Goal: Task Accomplishment & Management: Manage account settings

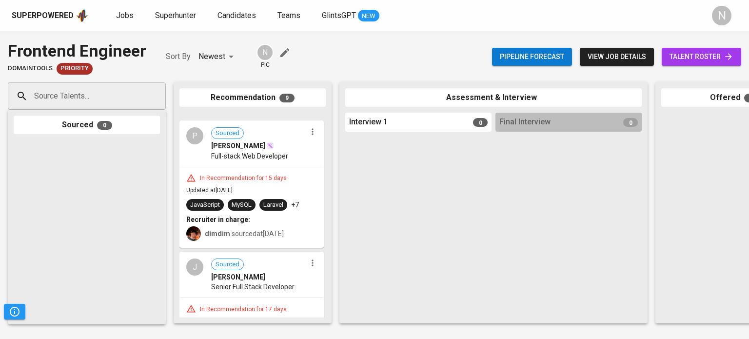
scroll to position [498, 0]
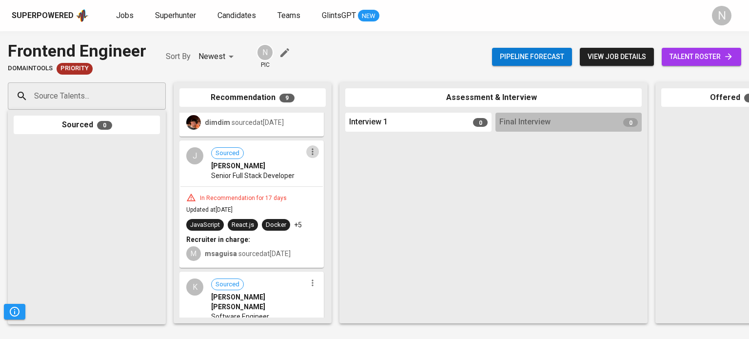
click at [306, 156] on button "button" at bounding box center [312, 151] width 13 height 13
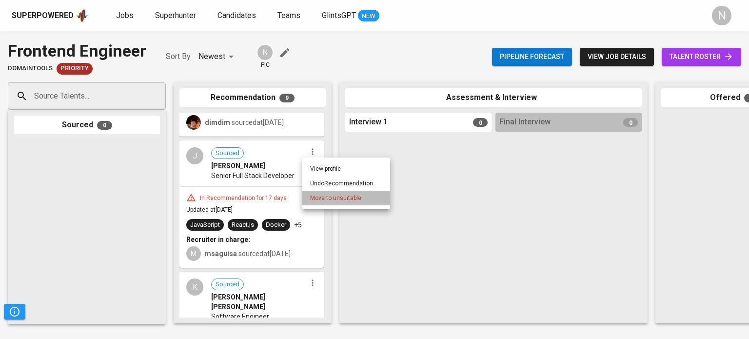
click at [340, 200] on span "Move to unsuitable" at bounding box center [335, 198] width 51 height 9
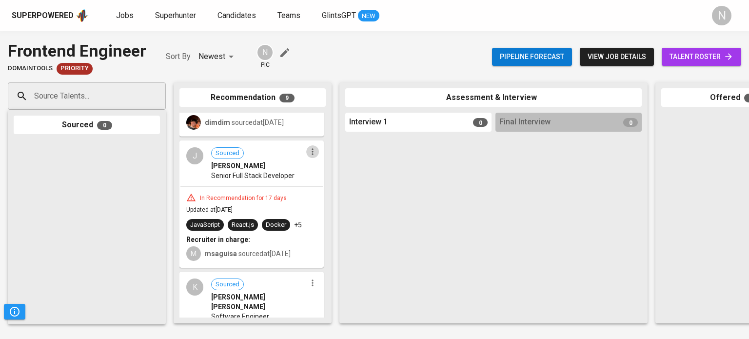
click at [313, 158] on div "J Sourced Jerome Hipolito Senior Full Stack Developer" at bounding box center [252, 163] width 142 height 45
click at [308, 150] on icon "button" at bounding box center [313, 152] width 10 height 10
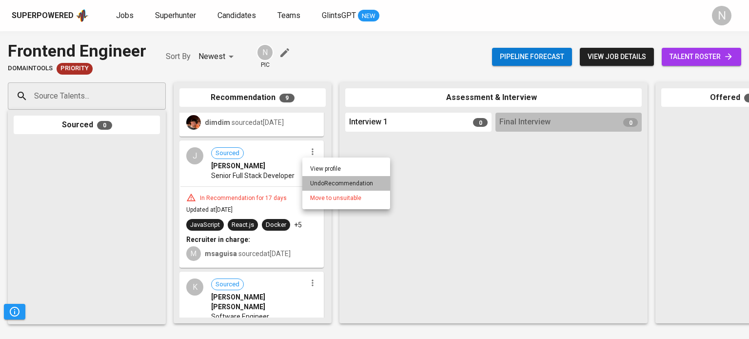
click at [349, 184] on li "Undo Recommendation" at bounding box center [346, 183] width 88 height 15
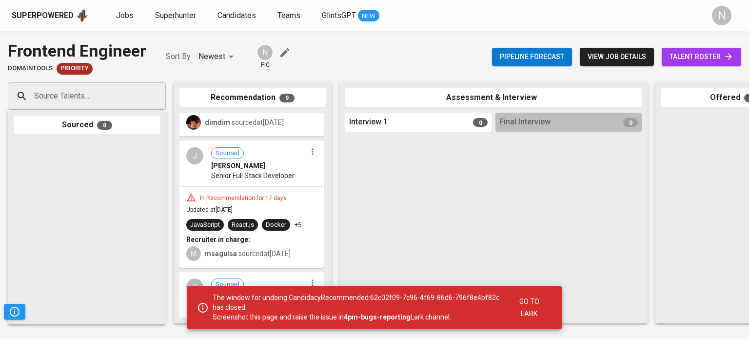
click at [419, 218] on div at bounding box center [418, 227] width 146 height 182
click at [524, 302] on span "Go to Lark" at bounding box center [529, 308] width 34 height 24
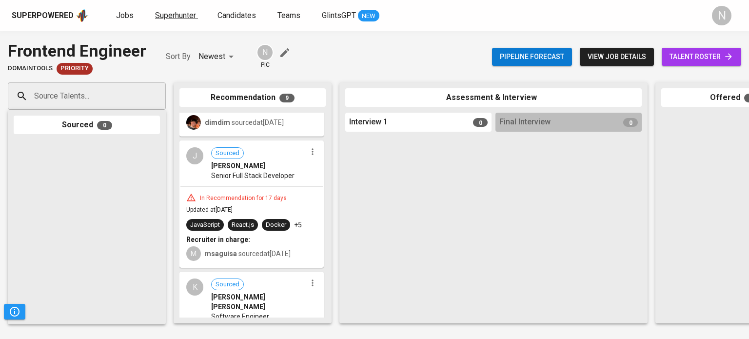
click at [171, 19] on span "Superhunter" at bounding box center [175, 15] width 41 height 9
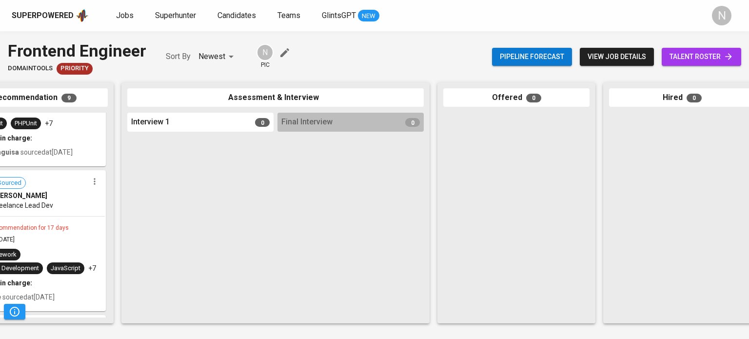
scroll to position [742, 0]
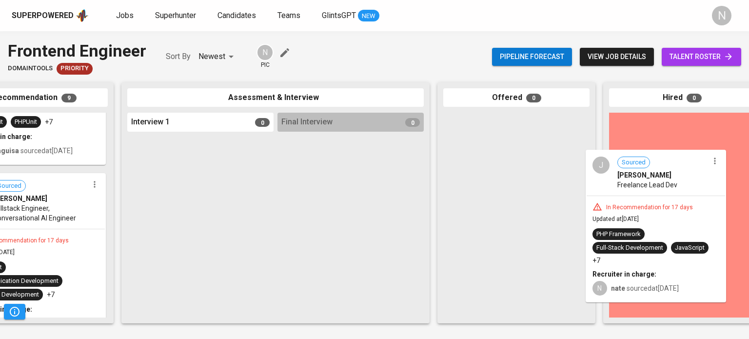
drag, startPoint x: 86, startPoint y: 207, endPoint x: 701, endPoint y: 200, distance: 614.8
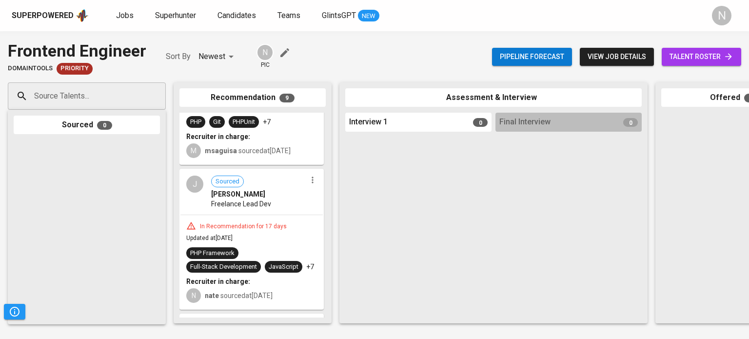
scroll to position [0, 129]
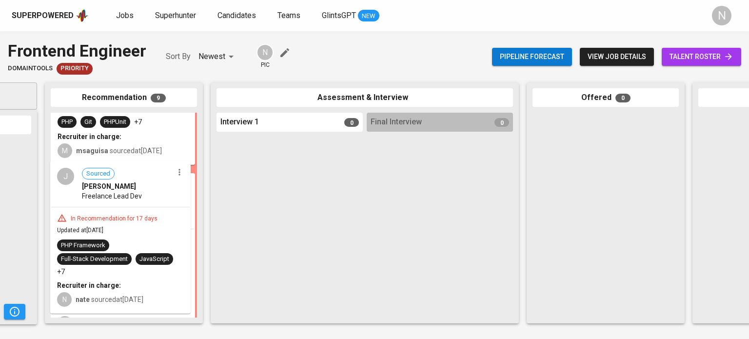
drag, startPoint x: 98, startPoint y: 206, endPoint x: 88, endPoint y: 210, distance: 10.5
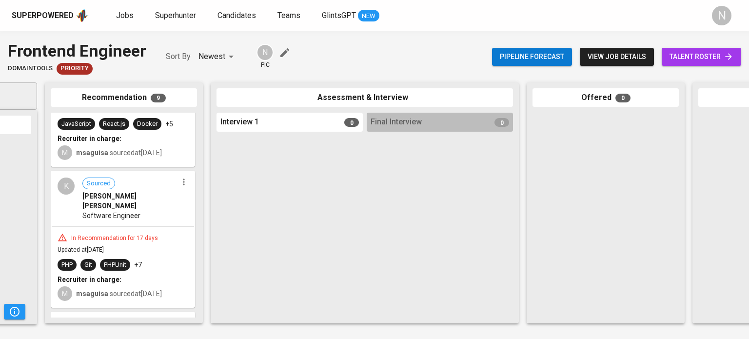
scroll to position [595, 0]
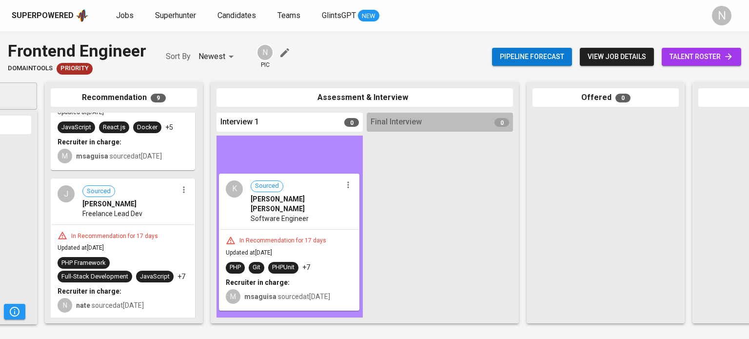
drag, startPoint x: 135, startPoint y: 221, endPoint x: 300, endPoint y: 221, distance: 165.4
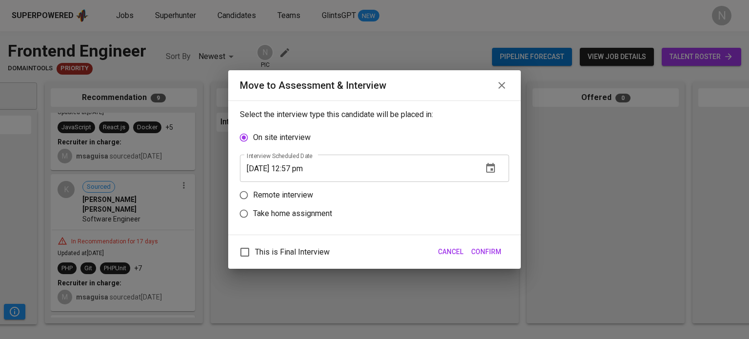
click at [296, 195] on p "Remote interview" at bounding box center [283, 195] width 60 height 12
click at [253, 195] on input "Remote interview" at bounding box center [244, 195] width 19 height 19
radio input "true"
click at [486, 249] on span "Confirm" at bounding box center [486, 252] width 30 height 12
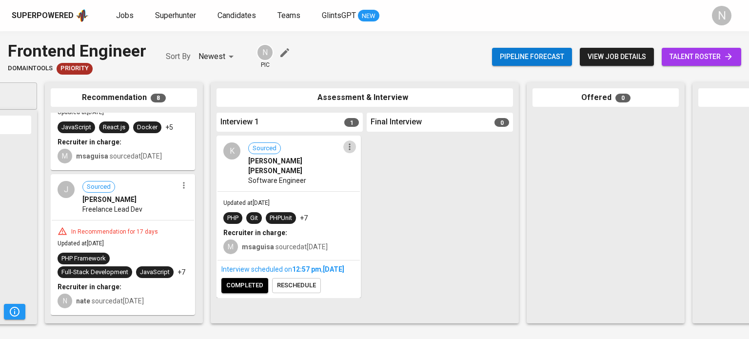
click at [348, 149] on icon "button" at bounding box center [350, 147] width 10 height 10
click at [306, 182] on div at bounding box center [374, 169] width 749 height 339
click at [306, 192] on div "Updated at Sep 19, 2025 PHP Git PHPUnit +7 Recruiter in charge: M msaguisa sour…" at bounding box center [289, 226] width 142 height 68
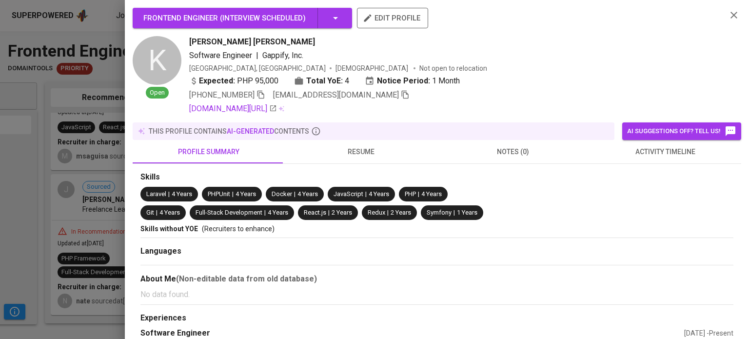
click at [630, 144] on button "activity timeline" at bounding box center [665, 151] width 152 height 23
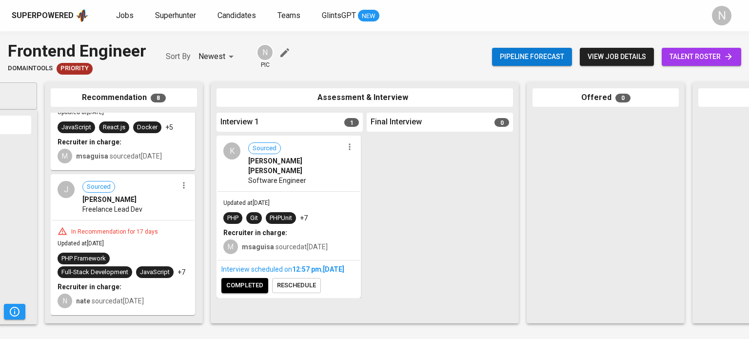
click at [347, 153] on div at bounding box center [349, 147] width 13 height 13
click at [347, 149] on icon "button" at bounding box center [350, 147] width 10 height 10
click at [369, 181] on li "Undo Interview 1 Scheduled" at bounding box center [387, 179] width 89 height 15
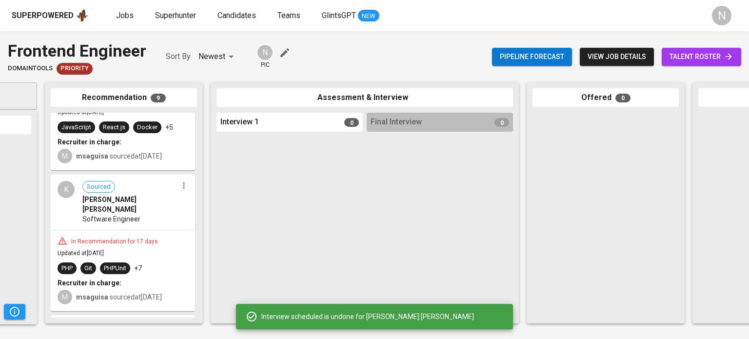
click at [123, 238] on div "In Recommendation for 17 days" at bounding box center [114, 242] width 95 height 8
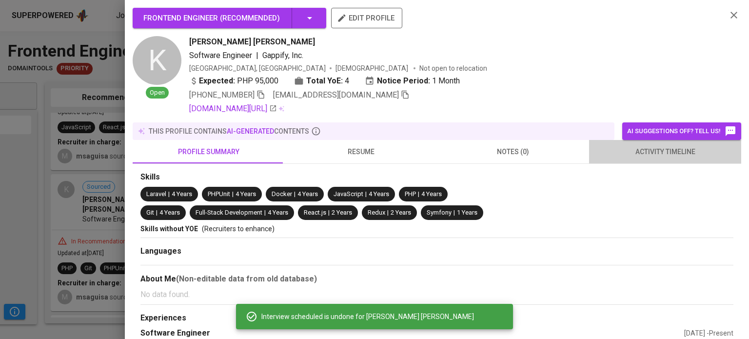
click at [675, 154] on span "activity timeline" at bounding box center [665, 152] width 141 height 12
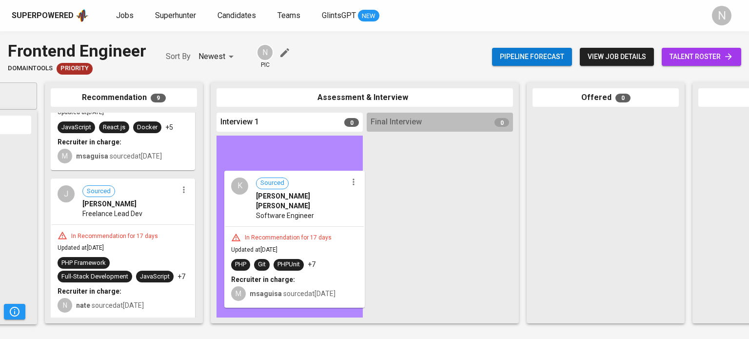
drag, startPoint x: 125, startPoint y: 216, endPoint x: 304, endPoint y: 212, distance: 179.6
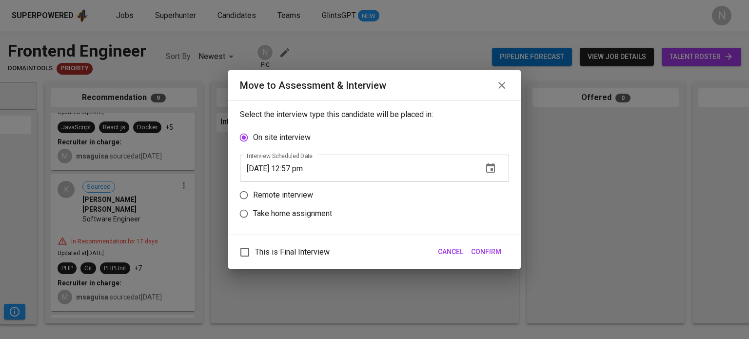
click at [312, 197] on p "Remote interview" at bounding box center [283, 195] width 60 height 12
click at [253, 197] on input "Remote interview" at bounding box center [244, 195] width 19 height 19
radio input "true"
click at [503, 247] on button "Confirm" at bounding box center [486, 252] width 38 height 18
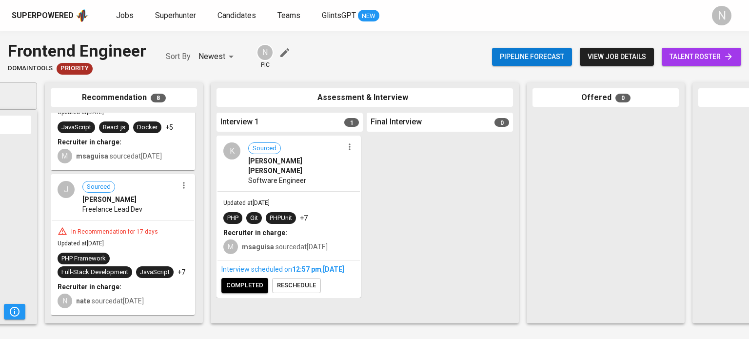
click at [296, 214] on span "PHPUnit" at bounding box center [281, 218] width 30 height 9
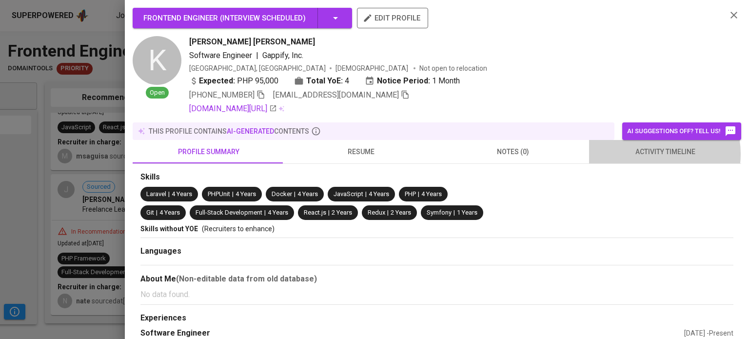
click at [652, 154] on span "activity timeline" at bounding box center [665, 152] width 141 height 12
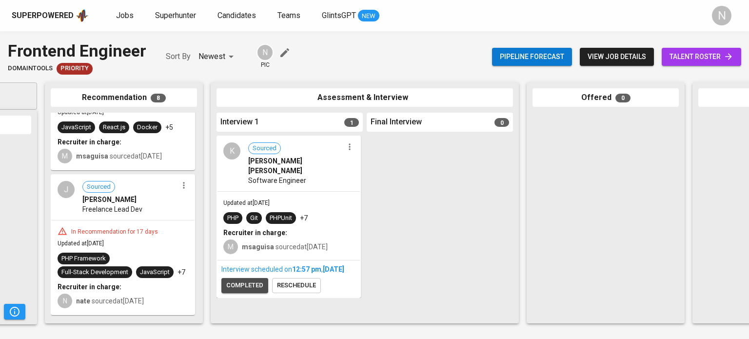
click at [239, 291] on span "completed" at bounding box center [244, 285] width 37 height 11
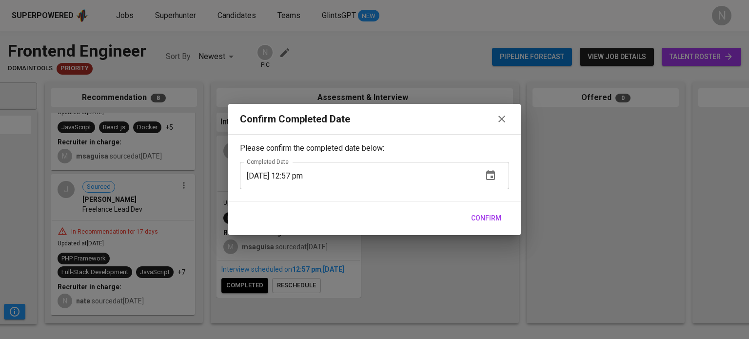
click at [471, 220] on span "Confirm" at bounding box center [486, 218] width 30 height 12
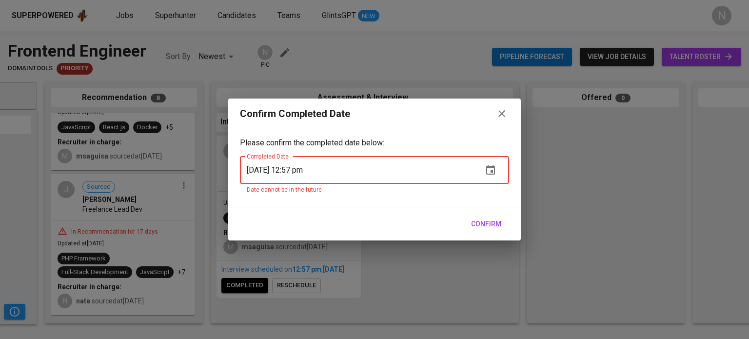
click at [479, 220] on span "Confirm" at bounding box center [486, 224] width 30 height 12
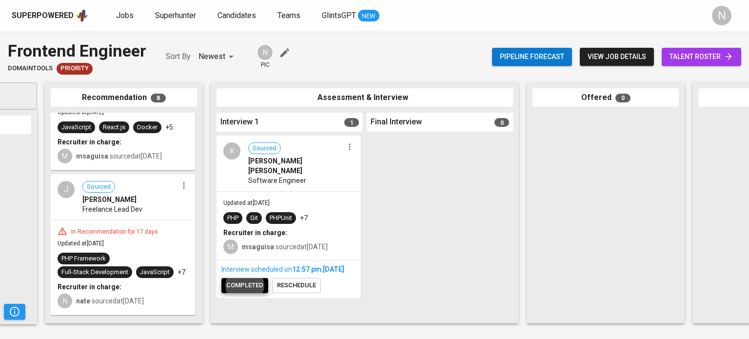
click at [345, 149] on icon "button" at bounding box center [350, 147] width 10 height 10
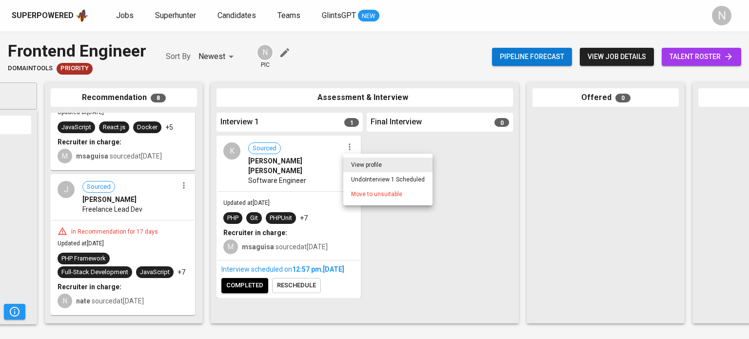
click at [373, 182] on li "Undo Interview 1 Scheduled" at bounding box center [387, 179] width 89 height 15
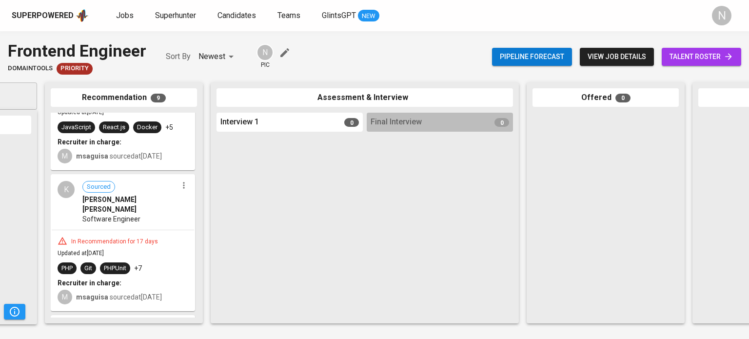
click at [122, 230] on div "In Recommendation for 17 days Updated at Sep 01, 2025 PHP Git PHPUnit +7 Recrui…" at bounding box center [123, 270] width 142 height 80
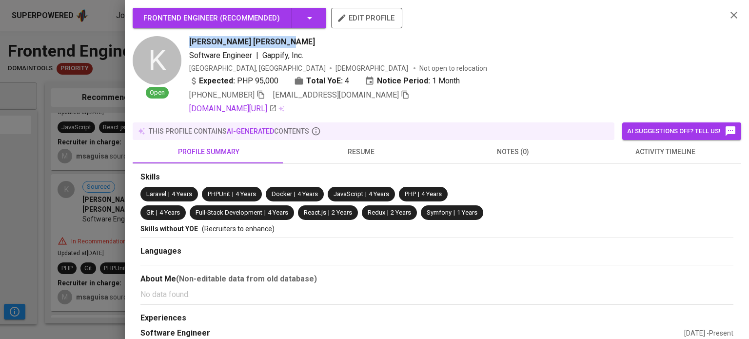
drag, startPoint x: 282, startPoint y: 40, endPoint x: 191, endPoint y: 43, distance: 91.3
click at [191, 43] on div "Kert Rey Nikko Lumahang" at bounding box center [454, 42] width 530 height 12
copy span "Kert Rey Nikko Lumahang"
click at [30, 226] on div at bounding box center [374, 169] width 749 height 339
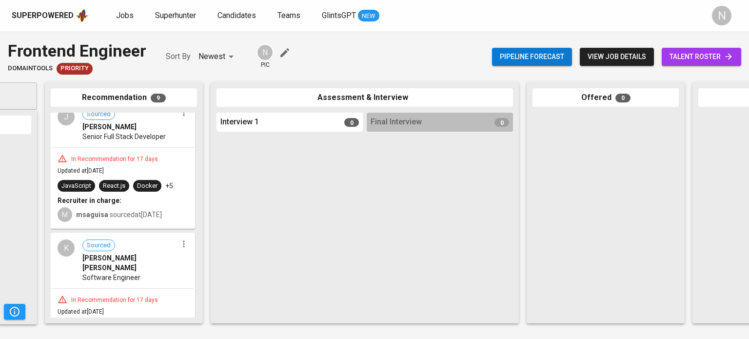
scroll to position [498, 0]
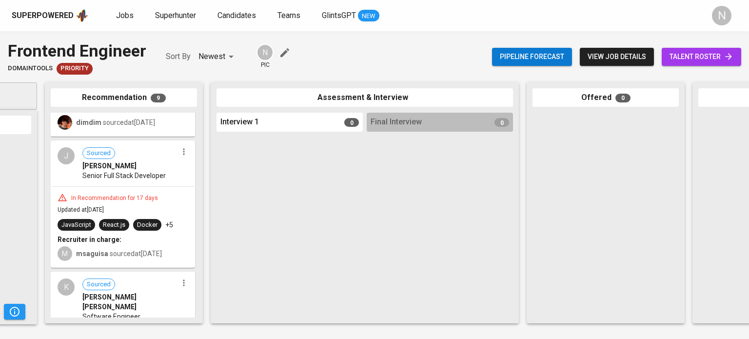
click at [115, 189] on div "In Recommendation for 17 days Updated at Sep 01, 2025 JavaScript React.js Docke…" at bounding box center [123, 227] width 142 height 80
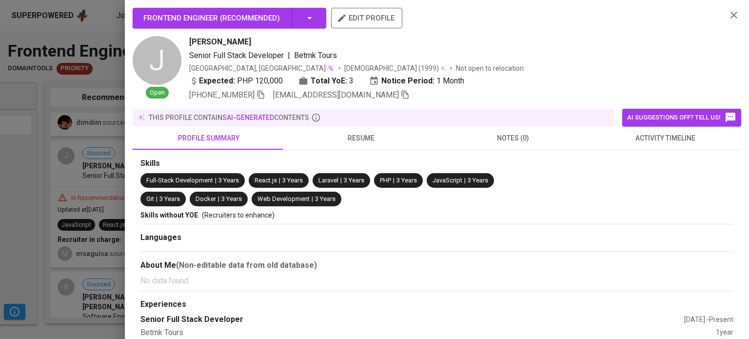
drag, startPoint x: 252, startPoint y: 41, endPoint x: 191, endPoint y: 46, distance: 61.1
click at [191, 46] on div "Jerome Hipolito" at bounding box center [454, 42] width 530 height 12
copy span "Jerome Hipolito"
click at [613, 135] on span "activity timeline" at bounding box center [665, 138] width 141 height 12
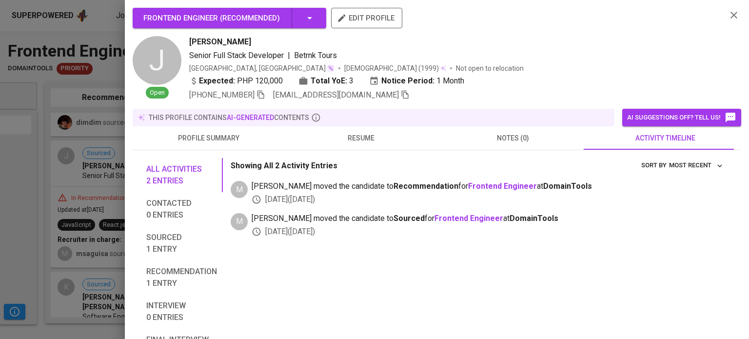
click at [342, 136] on span "resume" at bounding box center [361, 138] width 141 height 12
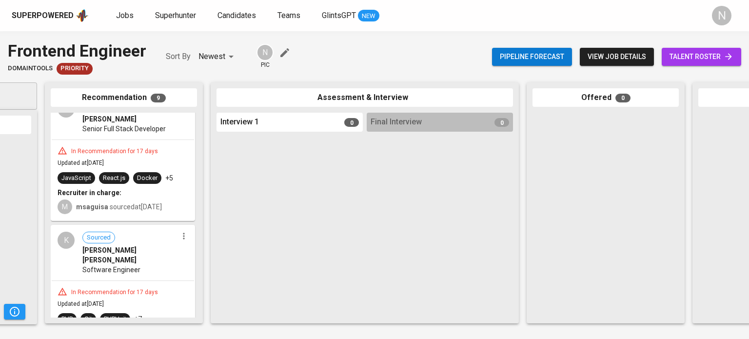
scroll to position [546, 0]
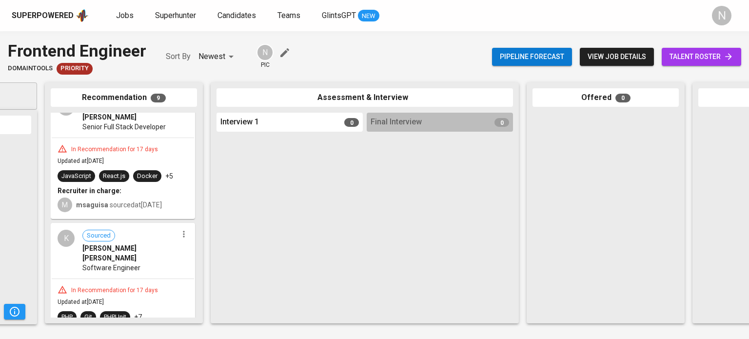
click at [149, 263] on div "Software Engineer" at bounding box center [129, 268] width 95 height 10
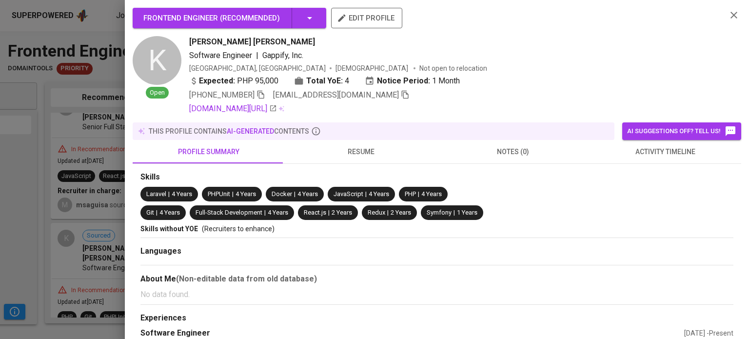
click at [343, 154] on span "resume" at bounding box center [361, 152] width 141 height 12
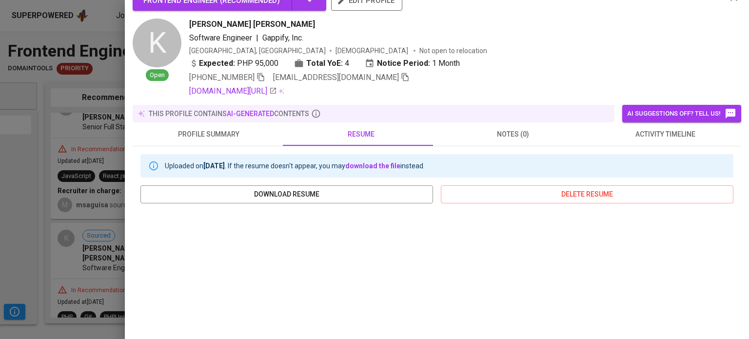
scroll to position [0, 0]
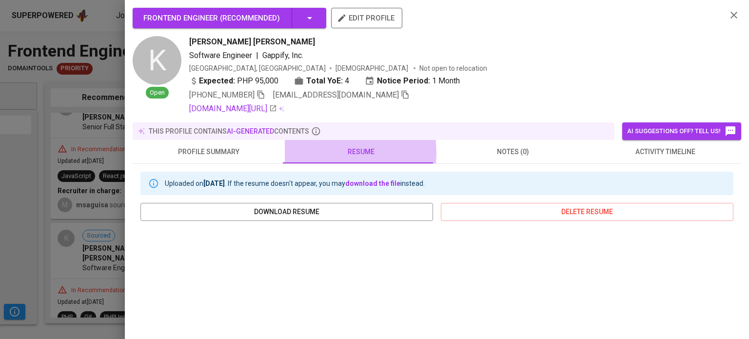
click at [336, 153] on span "resume" at bounding box center [361, 152] width 141 height 12
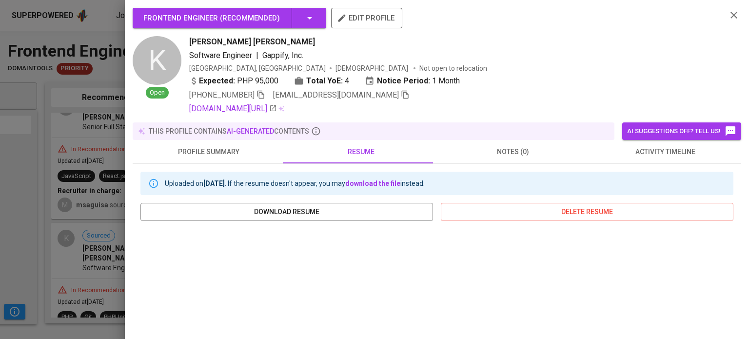
click at [629, 158] on button "activity timeline" at bounding box center [665, 151] width 152 height 23
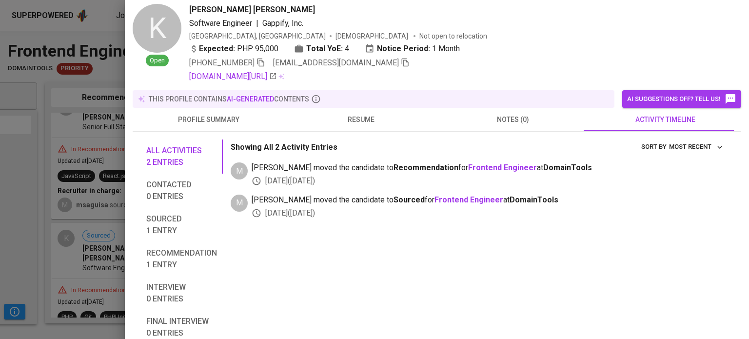
scroll to position [49, 0]
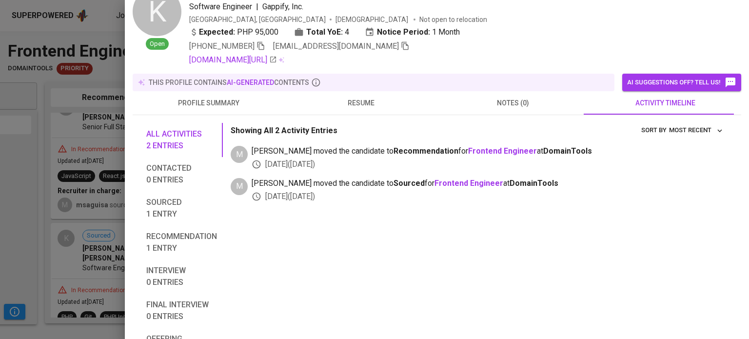
click at [471, 237] on div "Showing All 2 Activity Entries Most Recent sort by M msaguisa moved the candida…" at bounding box center [478, 276] width 495 height 307
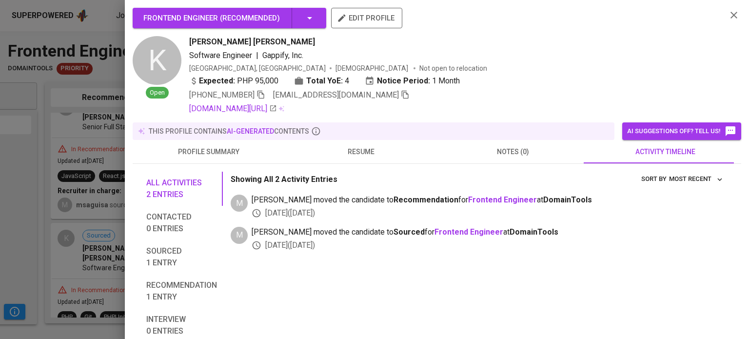
scroll to position [0, 0]
click at [355, 157] on span "resume" at bounding box center [361, 152] width 141 height 12
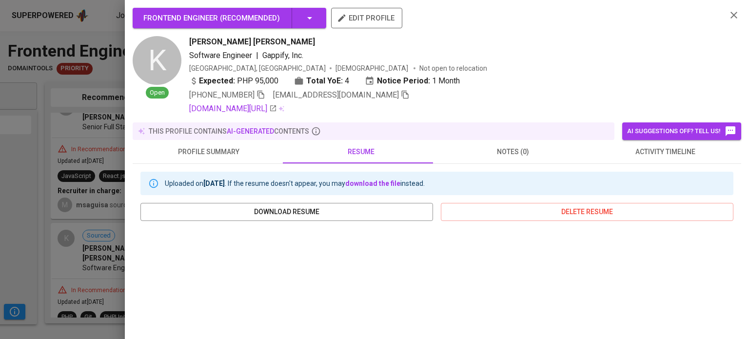
click at [103, 72] on div at bounding box center [374, 169] width 749 height 339
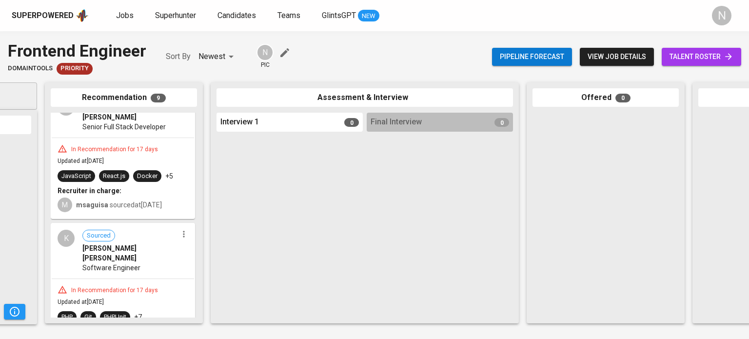
click at [118, 286] on div "In Recommendation for 17 days" at bounding box center [114, 290] width 95 height 8
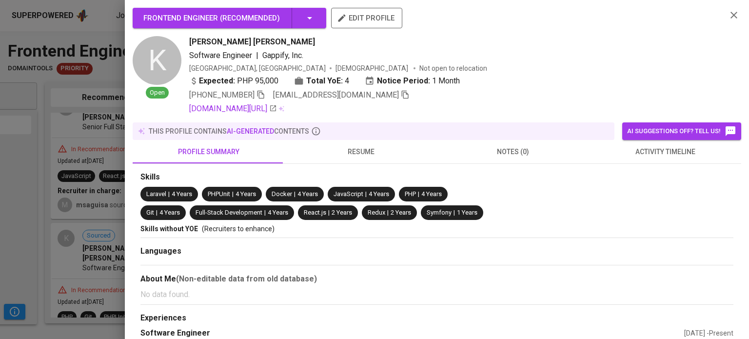
click at [642, 152] on span "activity timeline" at bounding box center [665, 152] width 141 height 12
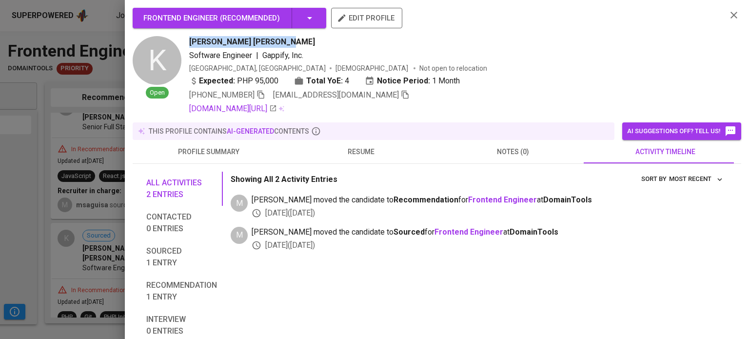
drag, startPoint x: 289, startPoint y: 43, endPoint x: 188, endPoint y: 43, distance: 101.0
click at [188, 43] on div "K Open Kert Rey Nikko Lumahang Software Engineer | Gappify, Inc. Philippines, M…" at bounding box center [426, 75] width 586 height 79
copy span "Kert Rey Nikko Lumahang"
click at [105, 263] on div at bounding box center [374, 169] width 749 height 339
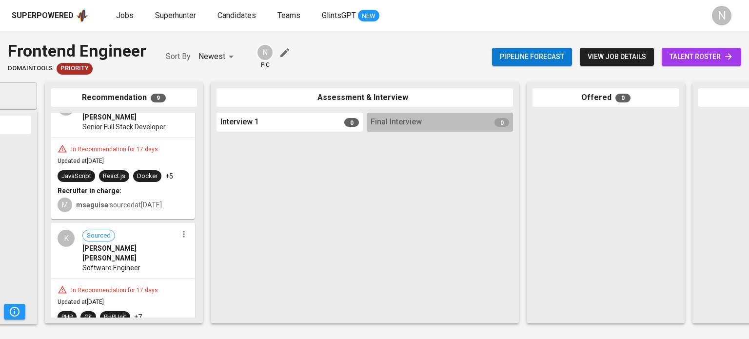
click at [135, 146] on div "In Recommendation for 17 days" at bounding box center [114, 149] width 95 height 8
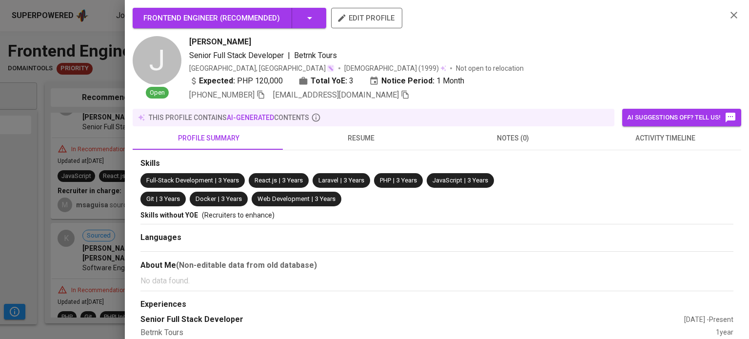
drag, startPoint x: 253, startPoint y: 40, endPoint x: 191, endPoint y: 46, distance: 61.9
click at [191, 46] on div "Jerome Hipolito" at bounding box center [454, 42] width 530 height 12
click at [189, 40] on span "Jerome Hipolito" at bounding box center [220, 42] width 62 height 12
copy span "Jerome Hipolito"
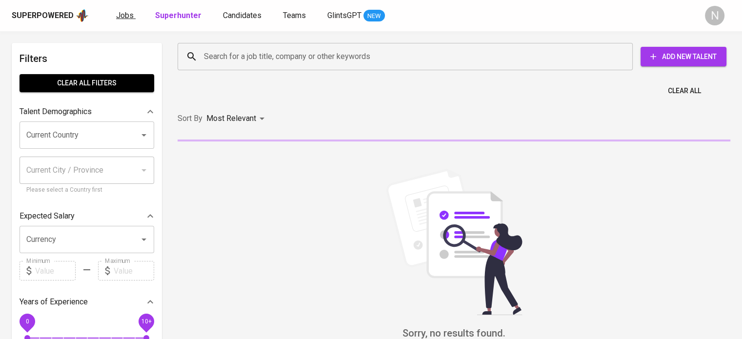
click at [133, 16] on link "Jobs" at bounding box center [126, 16] width 20 height 12
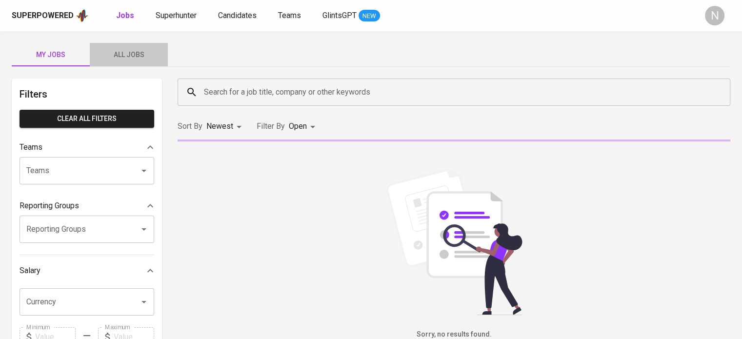
click at [145, 57] on span "All Jobs" at bounding box center [129, 55] width 66 height 12
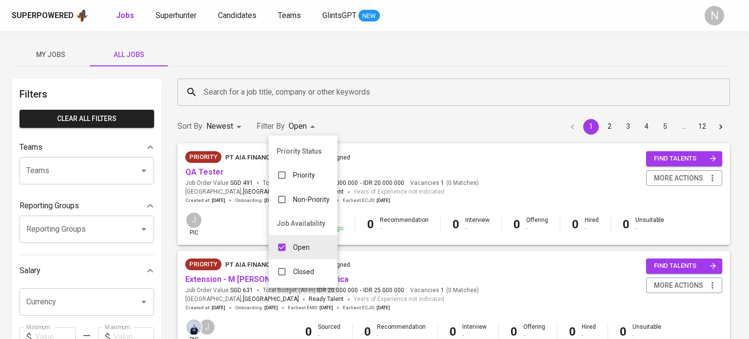
click at [312, 271] on p "Closed" at bounding box center [303, 272] width 21 height 10
type input "OPEN,CLOSE"
checkbox input "true"
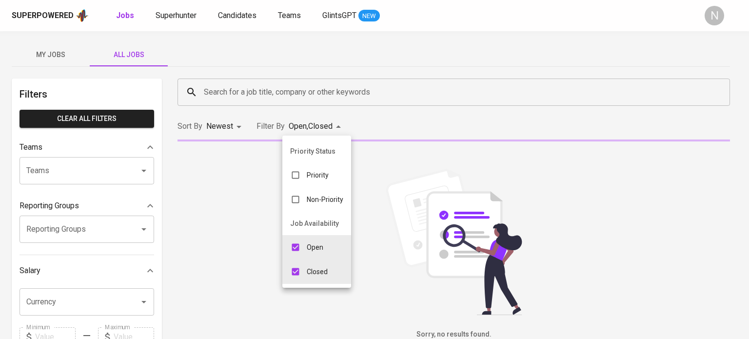
click at [233, 85] on div at bounding box center [374, 169] width 749 height 339
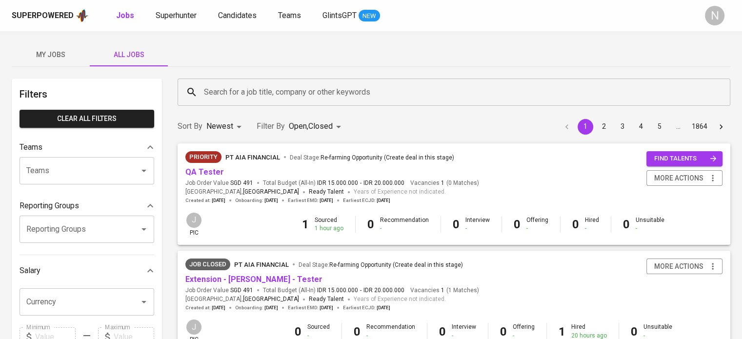
click at [242, 102] on div "Priority Status Priority Non-Priority Job Availability Open Closed" at bounding box center [371, 169] width 742 height 339
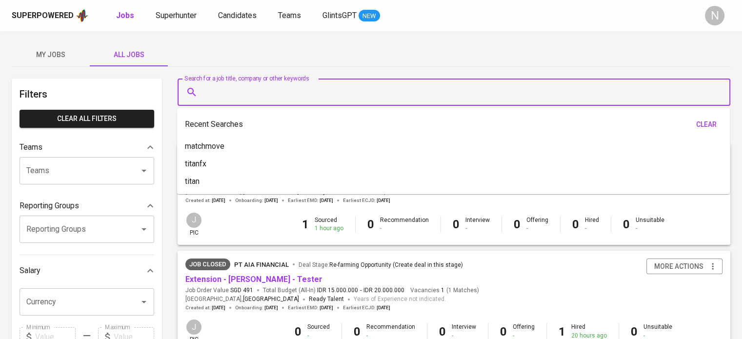
click at [248, 95] on input "Search for a job title, company or other keywords" at bounding box center [456, 92] width 510 height 19
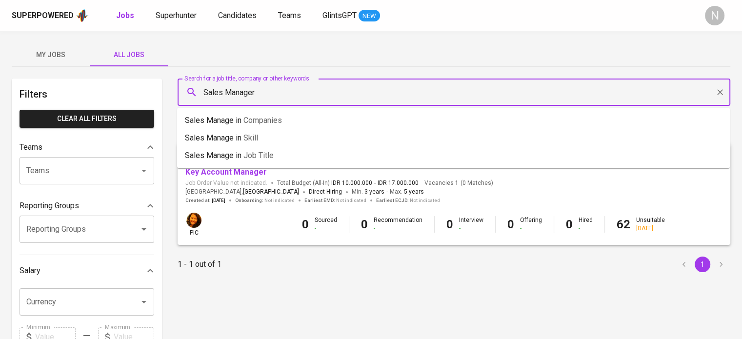
type input "Sales Manager"
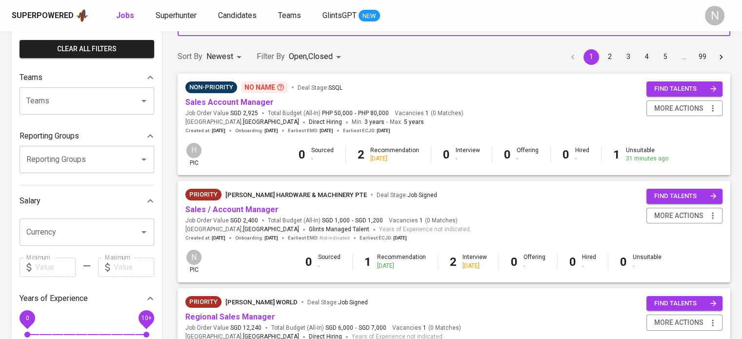
scroll to position [49, 0]
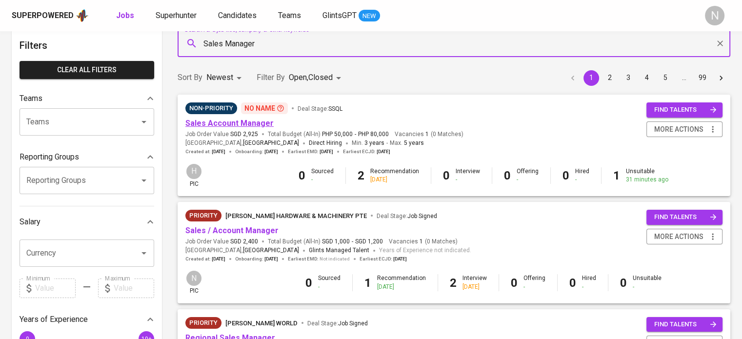
click at [256, 125] on link "Sales Account Manager" at bounding box center [229, 123] width 88 height 9
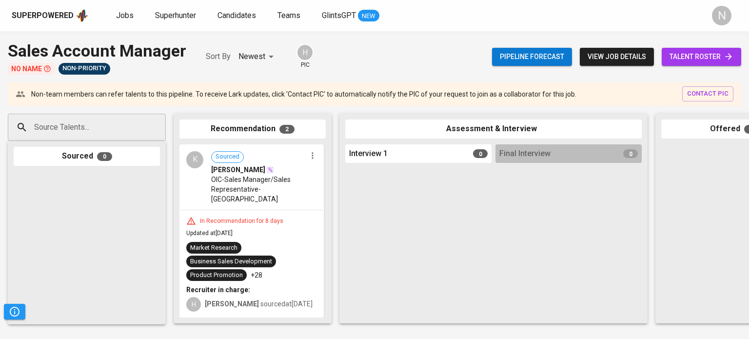
click at [703, 53] on span "talent roster" at bounding box center [702, 57] width 64 height 12
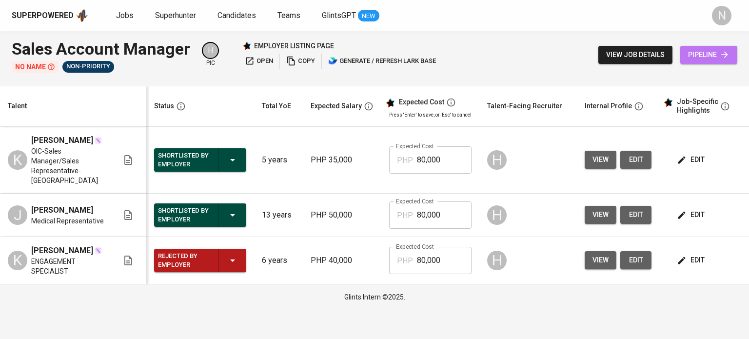
click at [703, 53] on span "pipeline" at bounding box center [708, 55] width 41 height 12
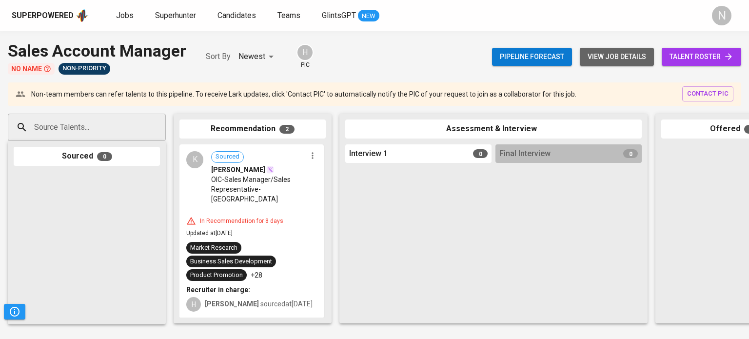
click at [623, 62] on span "view job details" at bounding box center [617, 57] width 59 height 12
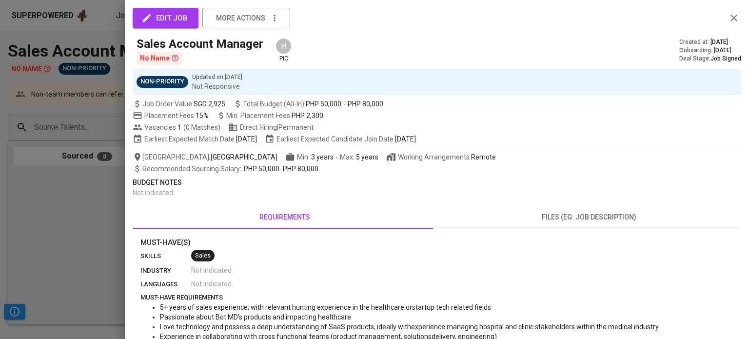
click at [74, 240] on div at bounding box center [374, 169] width 749 height 339
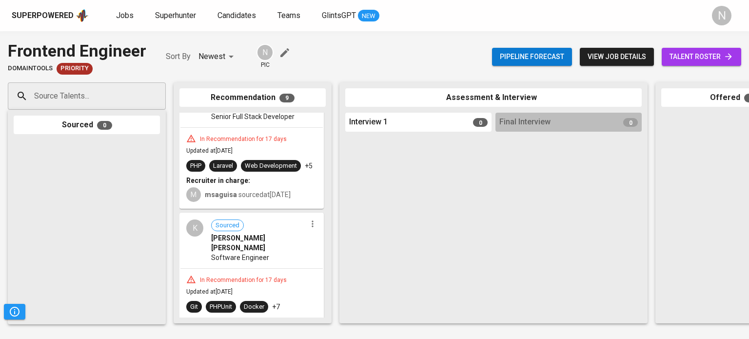
scroll to position [585, 0]
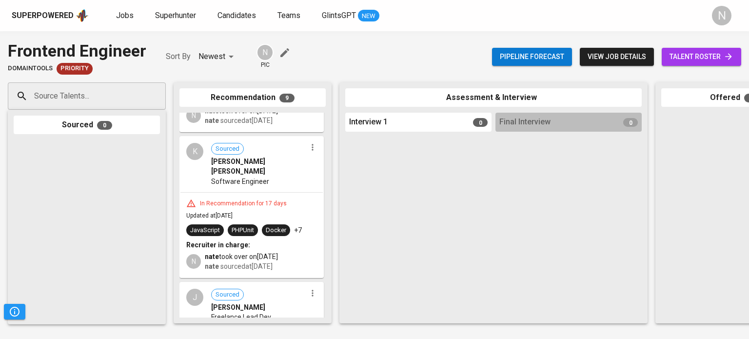
scroll to position [634, 0]
click at [275, 263] on div "In Recommendation for 17 days Updated at [DATE] JavaScript PHPUnit Docker +7 Re…" at bounding box center [252, 234] width 142 height 85
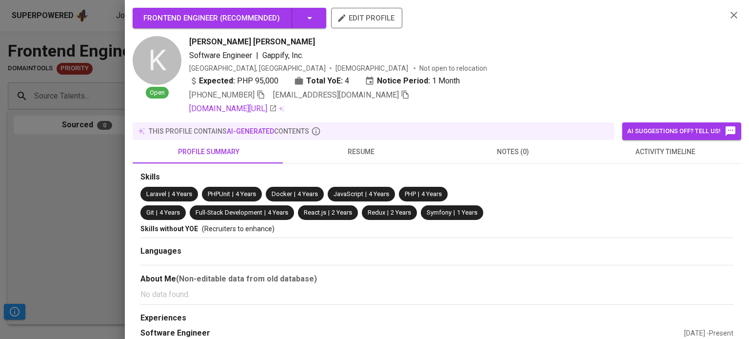
click at [656, 150] on span "activity timeline" at bounding box center [665, 152] width 141 height 12
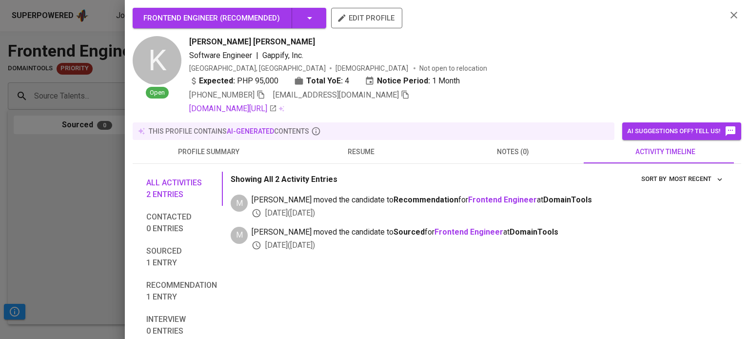
click at [517, 164] on div "All activities 2 entries Contacted 0 entries Sourced 1 entry Recommendation 1 e…" at bounding box center [437, 321] width 609 height 315
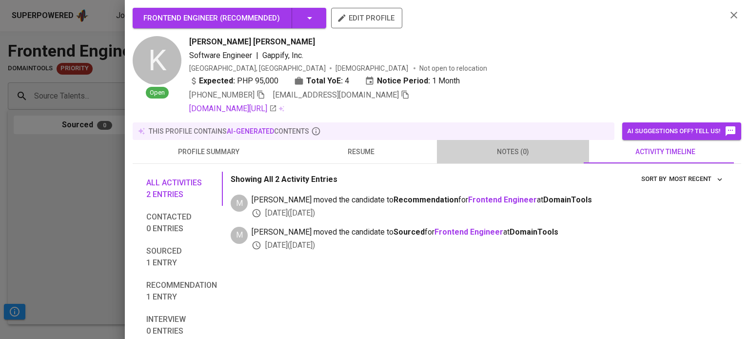
click at [524, 154] on span "notes (0)" at bounding box center [513, 152] width 141 height 12
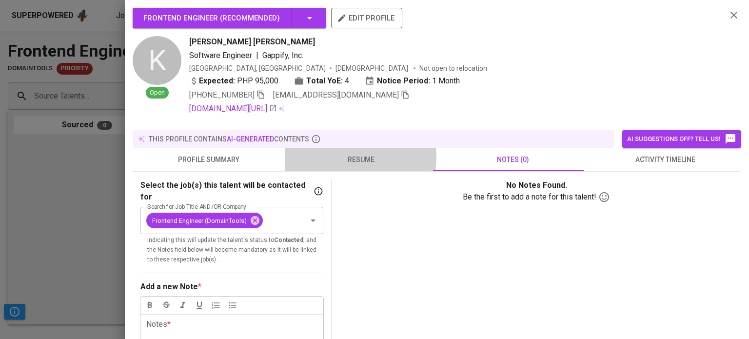
click at [341, 157] on span "resume" at bounding box center [361, 160] width 141 height 12
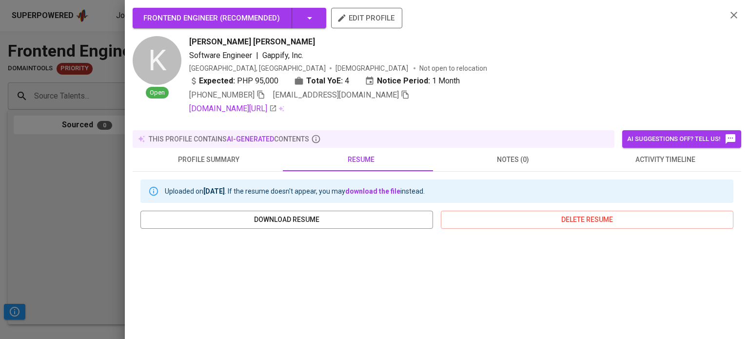
click at [244, 154] on span "profile summary" at bounding box center [209, 160] width 141 height 12
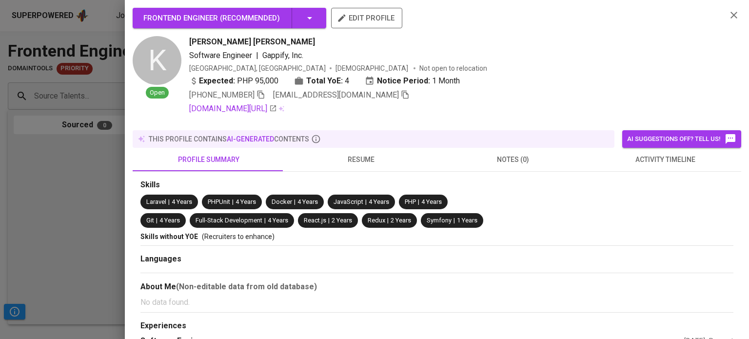
scroll to position [146, 0]
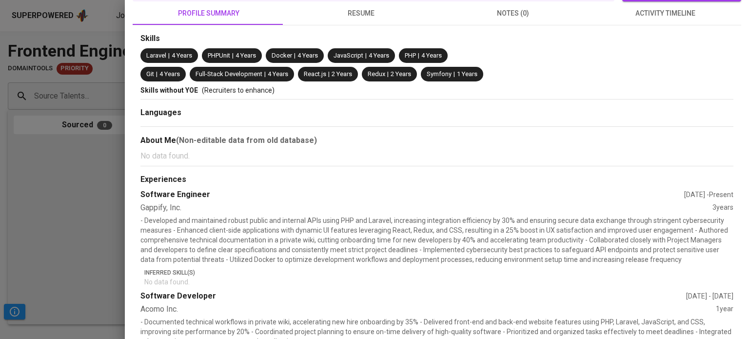
click at [85, 191] on div at bounding box center [374, 169] width 749 height 339
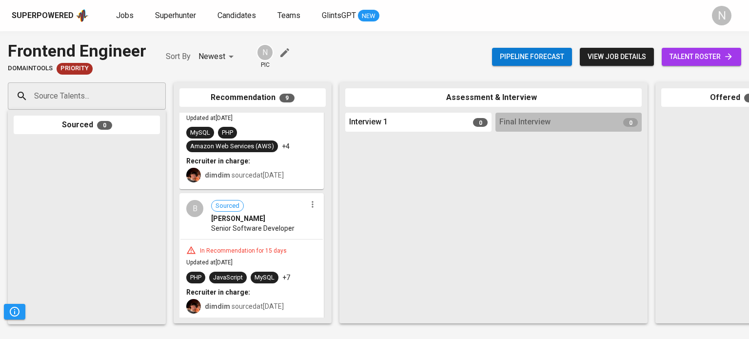
scroll to position [56, 0]
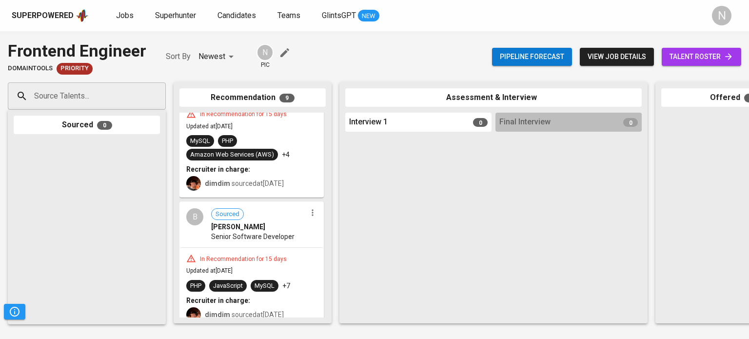
click at [716, 51] on span "talent roster" at bounding box center [702, 57] width 64 height 12
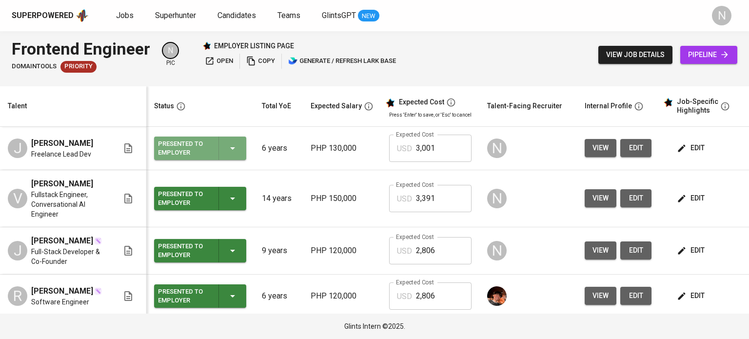
click at [232, 147] on icon "button" at bounding box center [233, 148] width 12 height 12
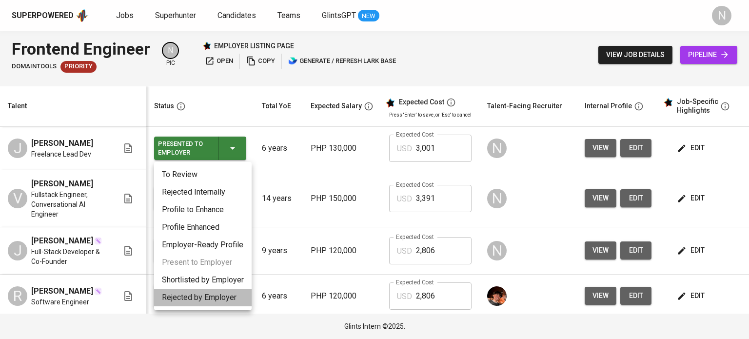
click at [222, 296] on li "Rejected by Employer" at bounding box center [203, 298] width 98 height 18
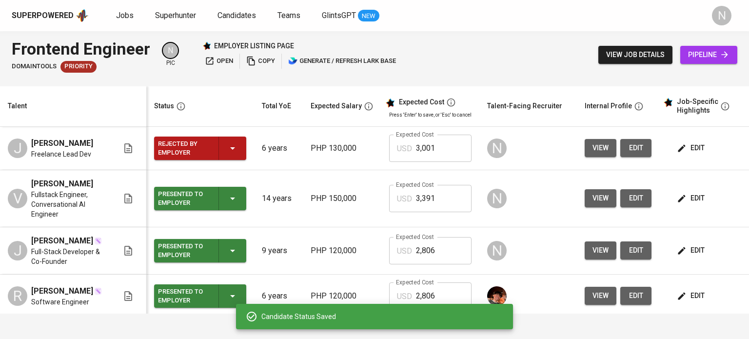
click at [240, 193] on div "Presented to Employer" at bounding box center [200, 198] width 84 height 23
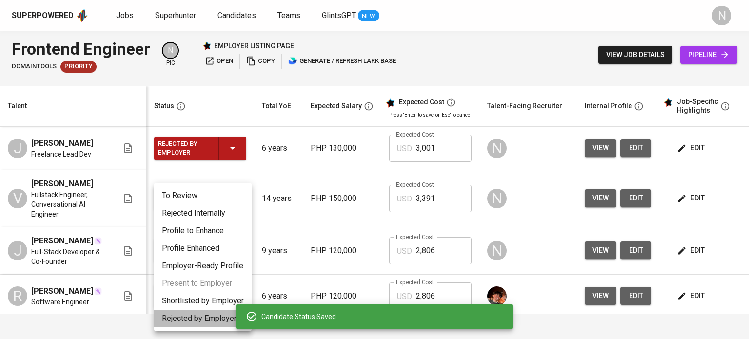
click at [219, 319] on li "Rejected by Employer" at bounding box center [203, 319] width 98 height 18
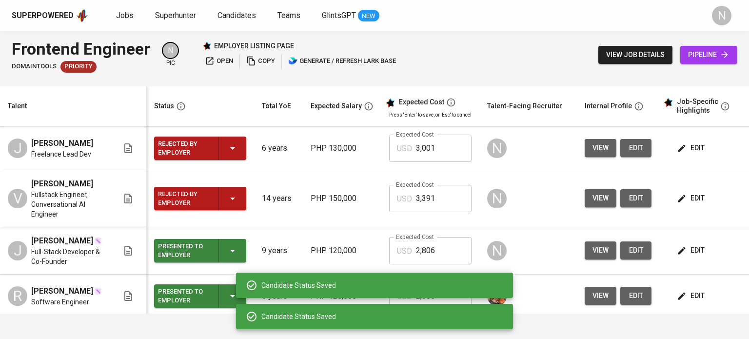
click at [232, 253] on icon "button" at bounding box center [233, 251] width 12 height 12
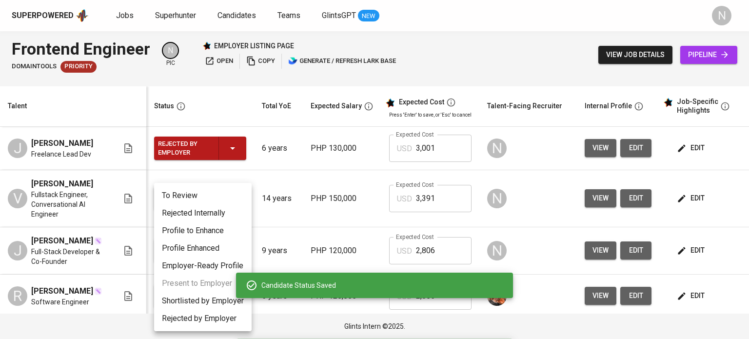
click at [211, 321] on li "Rejected by Employer" at bounding box center [203, 319] width 98 height 18
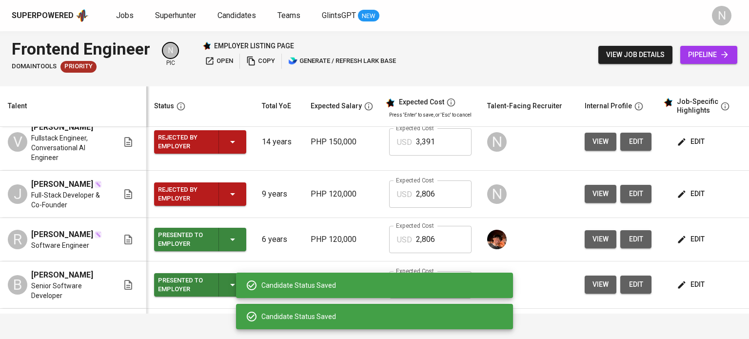
scroll to position [98, 0]
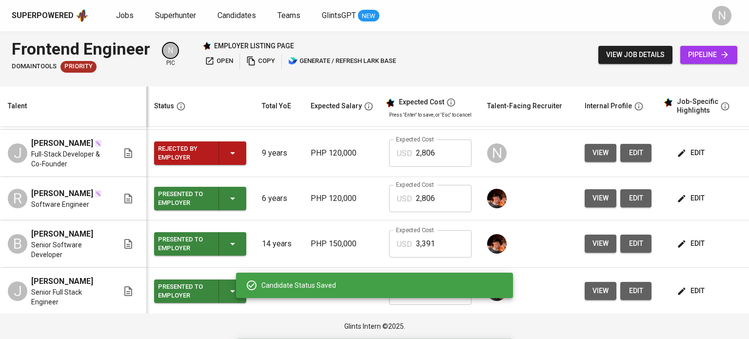
click at [240, 210] on div "Presented to Employer" at bounding box center [200, 198] width 84 height 23
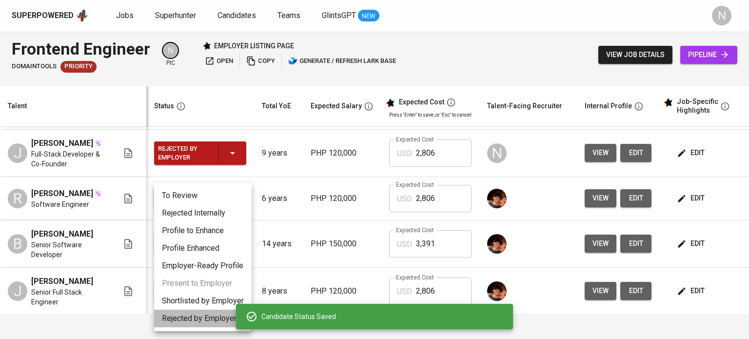
click at [196, 314] on li "Rejected by Employer" at bounding box center [203, 319] width 98 height 18
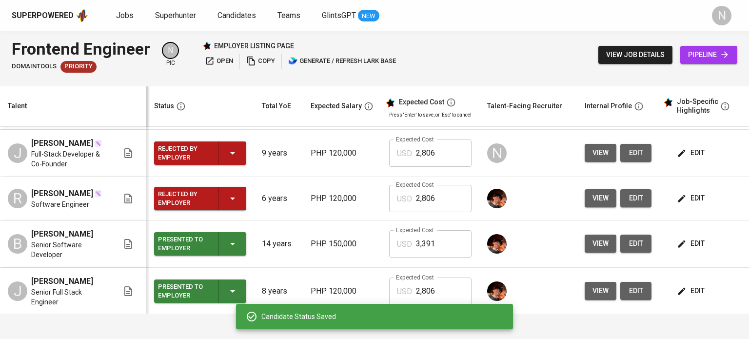
click at [232, 245] on icon "button" at bounding box center [232, 244] width 5 height 2
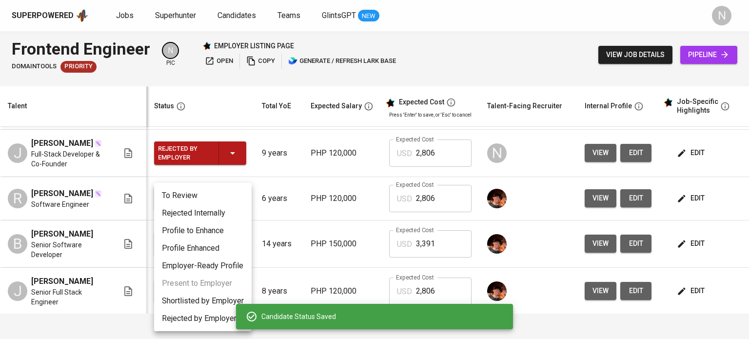
click at [199, 318] on li "Rejected by Employer" at bounding box center [203, 319] width 98 height 18
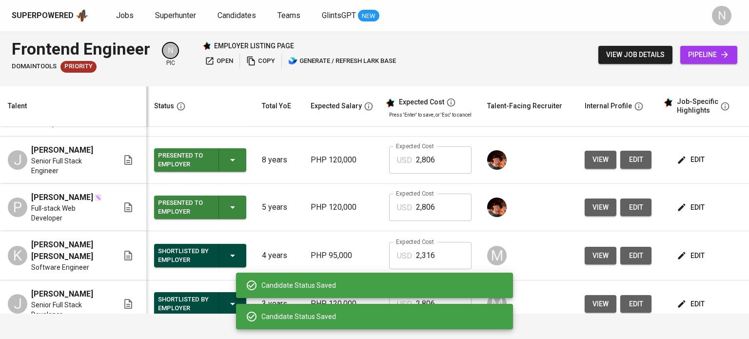
scroll to position [244, 0]
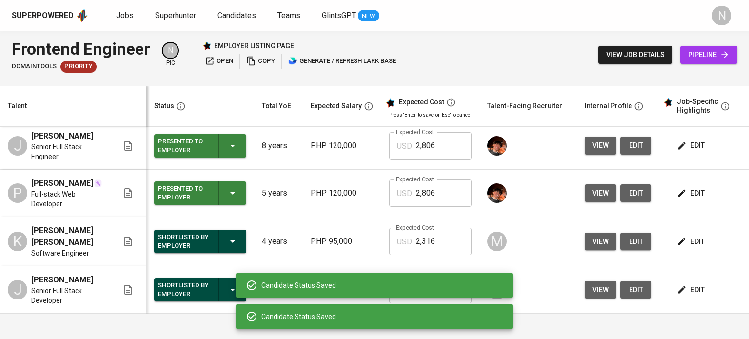
click at [233, 147] on icon "button" at bounding box center [232, 146] width 5 height 2
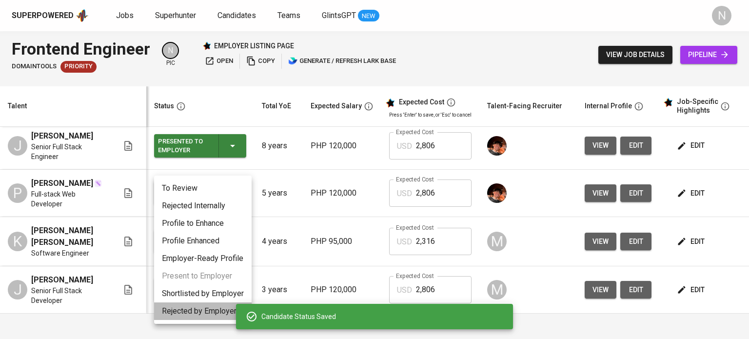
click at [194, 311] on li "Rejected by Employer" at bounding box center [203, 311] width 98 height 18
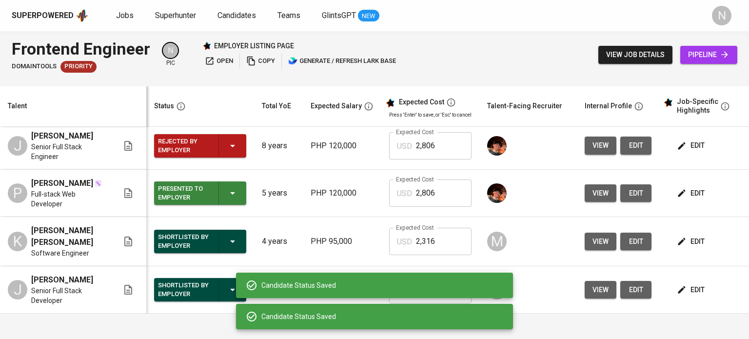
click at [232, 199] on icon "button" at bounding box center [233, 193] width 12 height 12
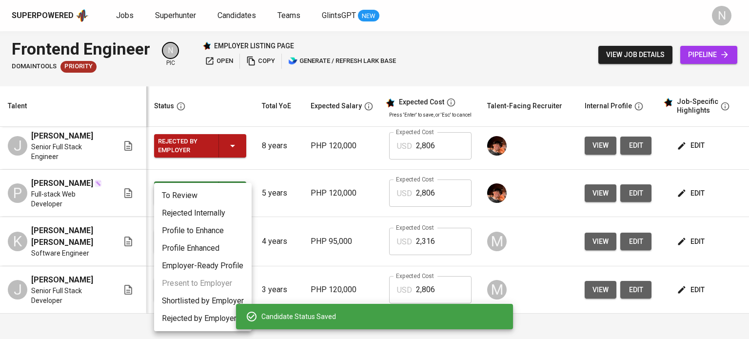
click at [194, 322] on li "Rejected by Employer" at bounding box center [203, 319] width 98 height 18
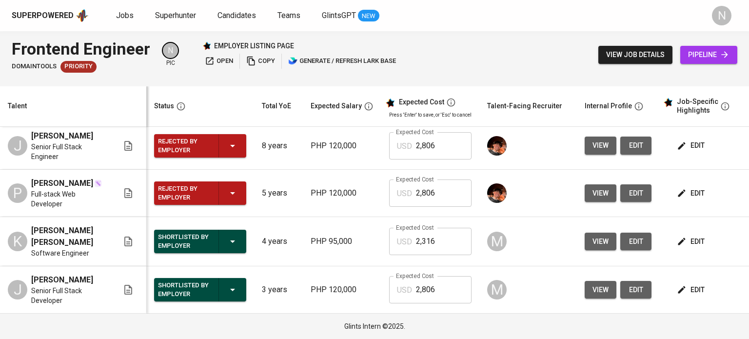
scroll to position [277, 0]
click at [716, 55] on span "pipeline" at bounding box center [708, 55] width 41 height 12
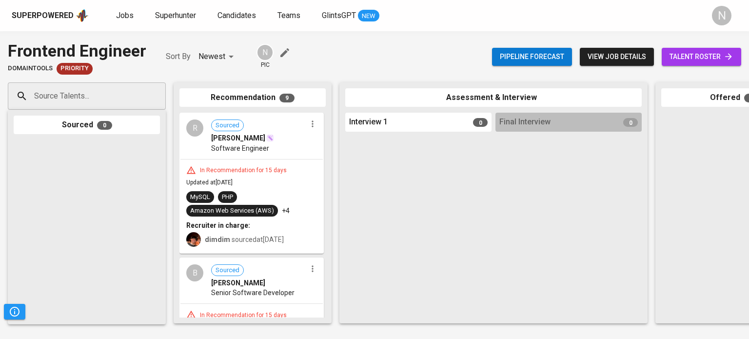
click at [308, 124] on icon "button" at bounding box center [313, 124] width 10 height 10
click at [330, 175] on span "Move to unsuitable" at bounding box center [335, 171] width 51 height 9
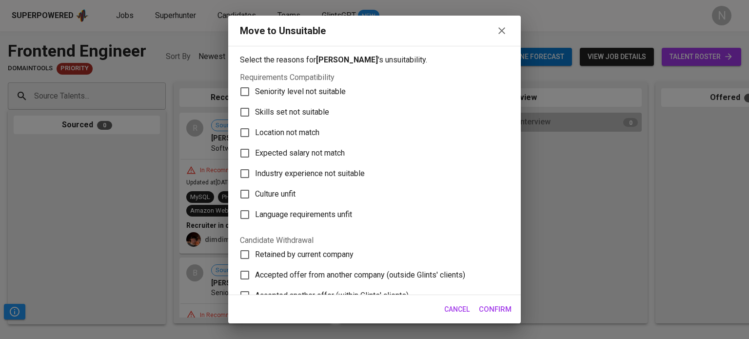
click at [285, 117] on span "Skills set not suitable" at bounding box center [292, 112] width 74 height 12
click at [255, 117] on input "Skills set not suitable" at bounding box center [245, 112] width 20 height 20
checkbox input "true"
click at [491, 304] on span "Confirm" at bounding box center [495, 309] width 33 height 13
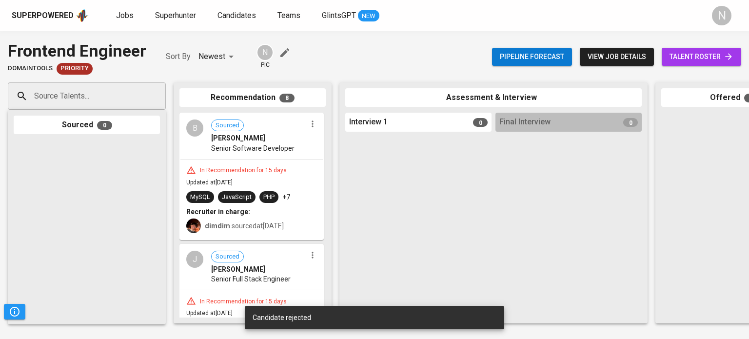
click at [308, 124] on icon "button" at bounding box center [313, 124] width 10 height 10
click at [311, 177] on li "Move to unsuitable" at bounding box center [346, 171] width 88 height 15
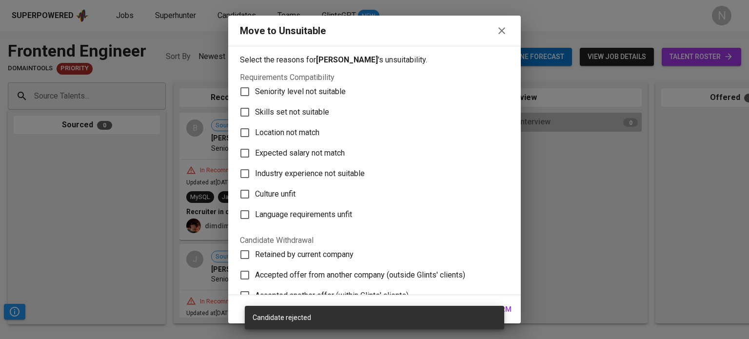
click at [316, 109] on span "Skills set not suitable" at bounding box center [292, 112] width 74 height 12
click at [255, 109] on input "Skills set not suitable" at bounding box center [245, 112] width 20 height 20
checkbox input "true"
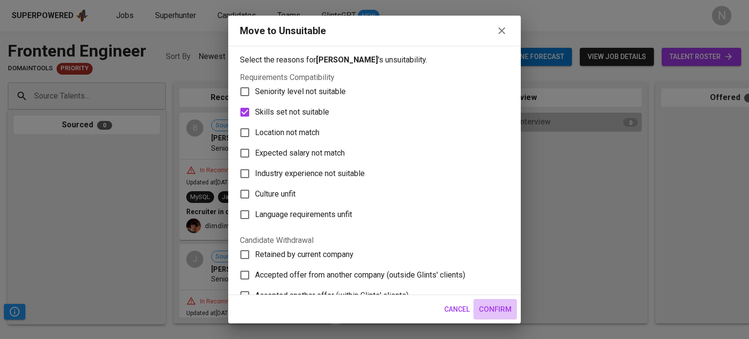
click at [502, 315] on span "Confirm" at bounding box center [495, 309] width 33 height 13
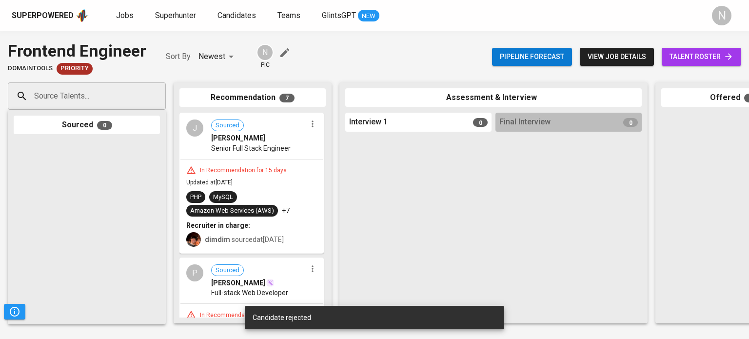
click at [310, 125] on icon "button" at bounding box center [313, 124] width 10 height 10
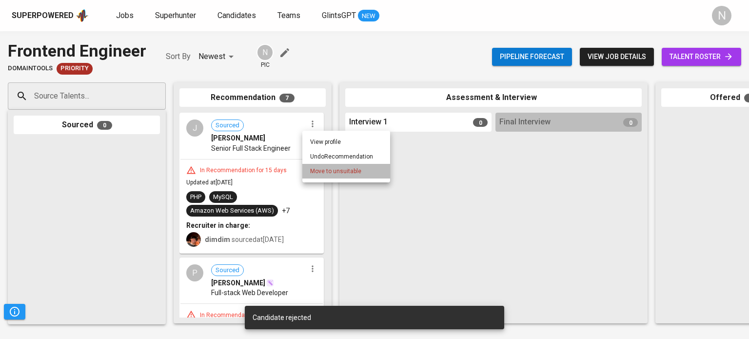
click at [330, 171] on span "Move to unsuitable" at bounding box center [335, 171] width 51 height 9
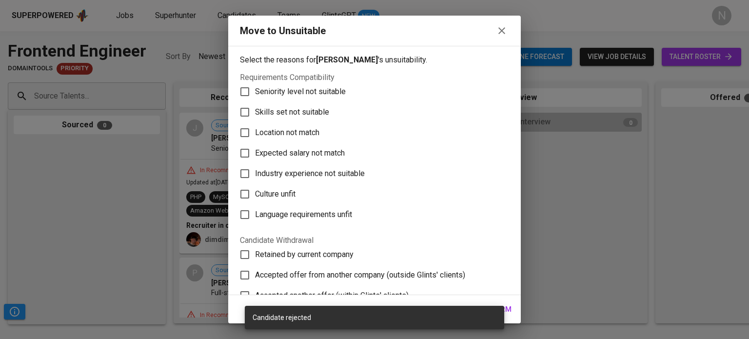
click at [295, 110] on span "Skills set not suitable" at bounding box center [292, 112] width 74 height 12
click at [255, 110] on input "Skills set not suitable" at bounding box center [245, 112] width 20 height 20
checkbox input "true"
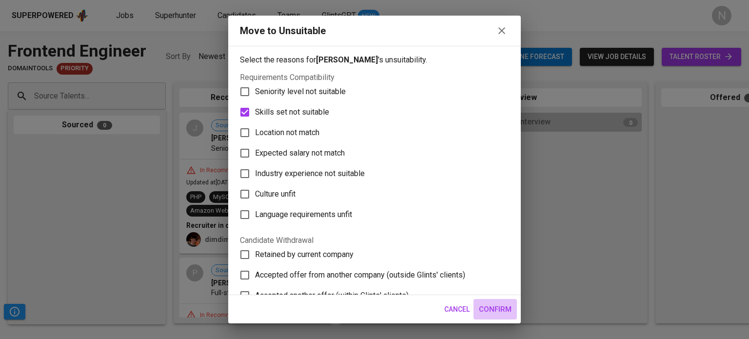
click at [503, 310] on span "Confirm" at bounding box center [495, 309] width 33 height 13
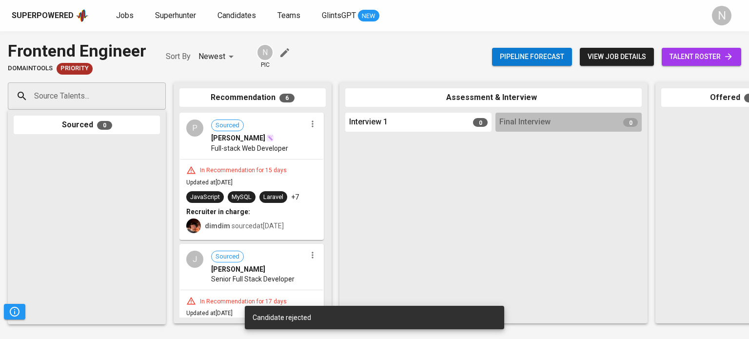
click at [309, 126] on icon "button" at bounding box center [313, 124] width 10 height 10
click at [326, 171] on span "Move to unsuitable" at bounding box center [335, 171] width 51 height 9
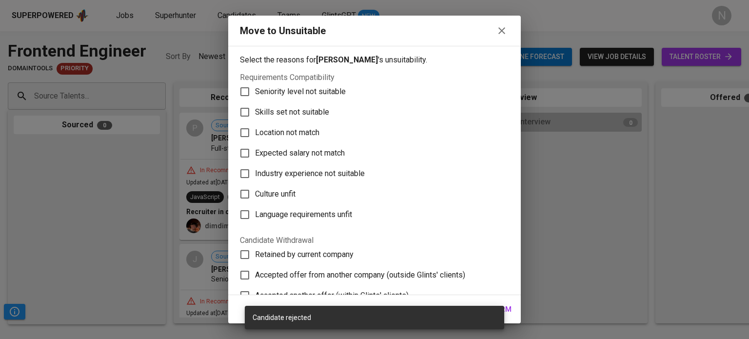
click at [283, 114] on span "Skills set not suitable" at bounding box center [292, 112] width 74 height 12
click at [255, 114] on input "Skills set not suitable" at bounding box center [245, 112] width 20 height 20
checkbox input "true"
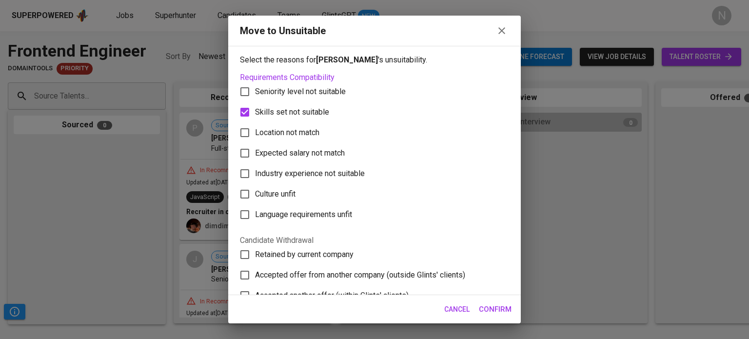
click at [501, 311] on span "Confirm" at bounding box center [495, 309] width 33 height 13
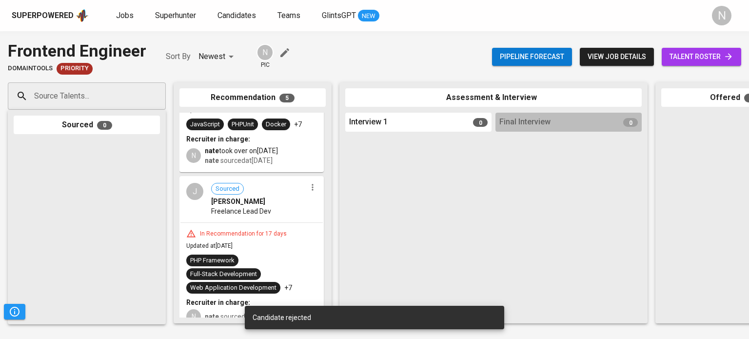
scroll to position [244, 0]
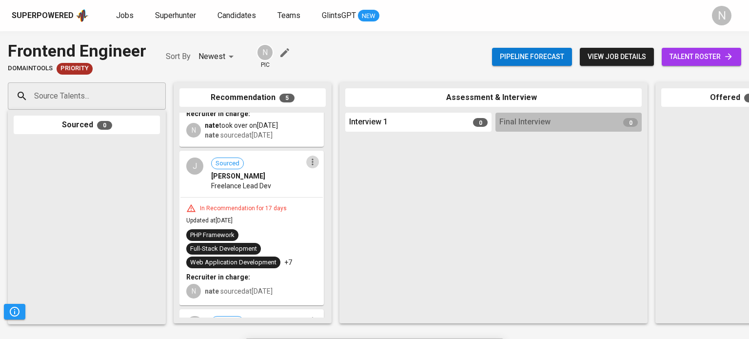
click at [308, 157] on icon "button" at bounding box center [313, 162] width 10 height 10
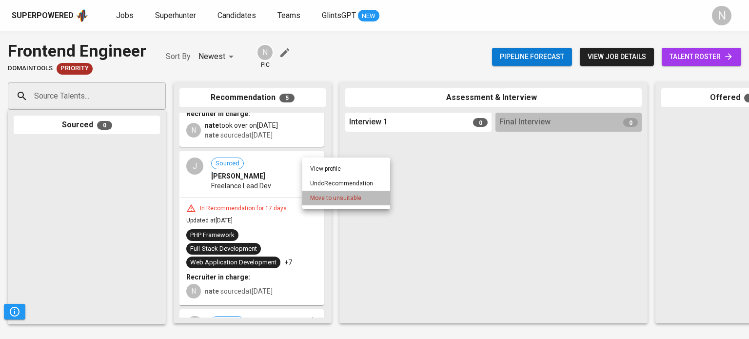
click at [322, 201] on span "Move to unsuitable" at bounding box center [335, 198] width 51 height 9
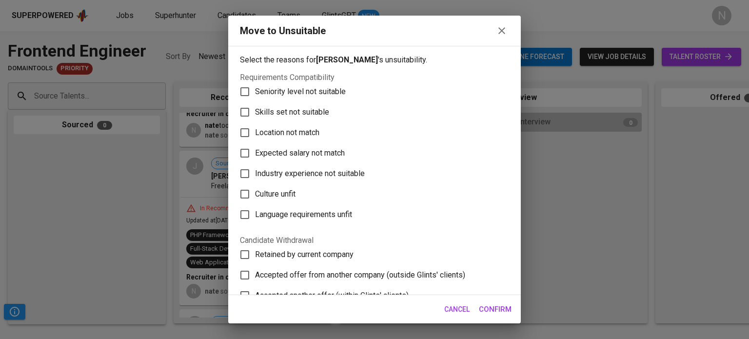
click at [277, 113] on span "Skills set not suitable" at bounding box center [292, 112] width 74 height 12
click at [255, 113] on input "Skills set not suitable" at bounding box center [245, 112] width 20 height 20
checkbox input "true"
click at [494, 305] on span "Confirm" at bounding box center [495, 309] width 33 height 13
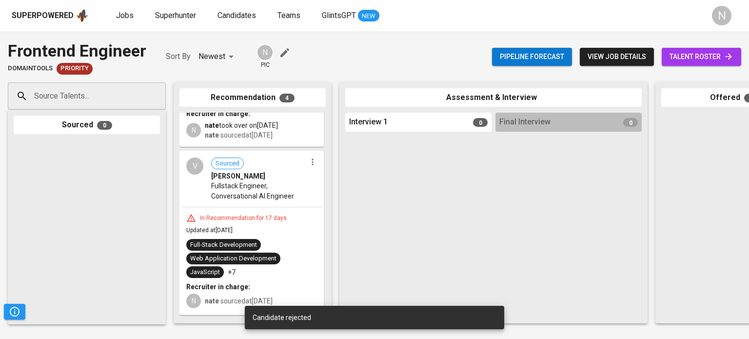
click at [311, 157] on icon "button" at bounding box center [313, 162] width 10 height 10
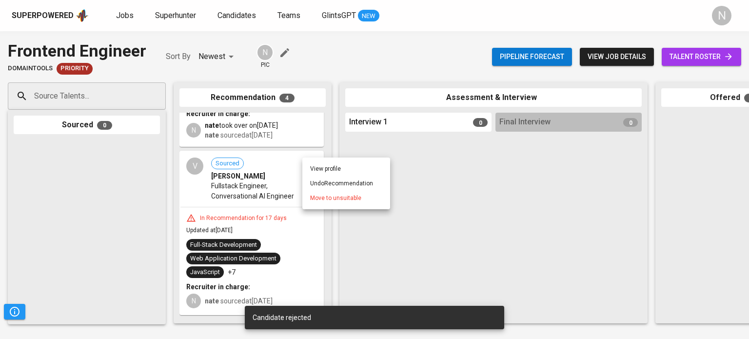
click at [332, 199] on span "Move to unsuitable" at bounding box center [335, 198] width 51 height 9
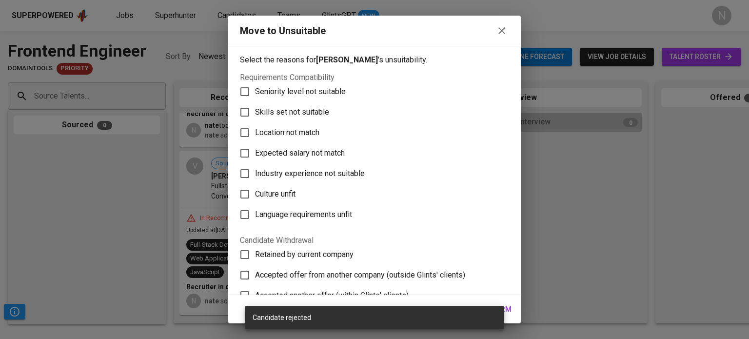
click at [292, 114] on span "Skills set not suitable" at bounding box center [292, 112] width 74 height 12
click at [255, 114] on input "Skills set not suitable" at bounding box center [245, 112] width 20 height 20
checkbox input "true"
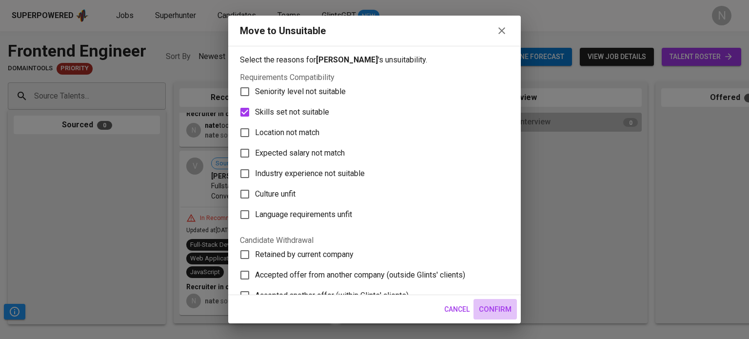
click at [504, 308] on span "Confirm" at bounding box center [495, 309] width 33 height 13
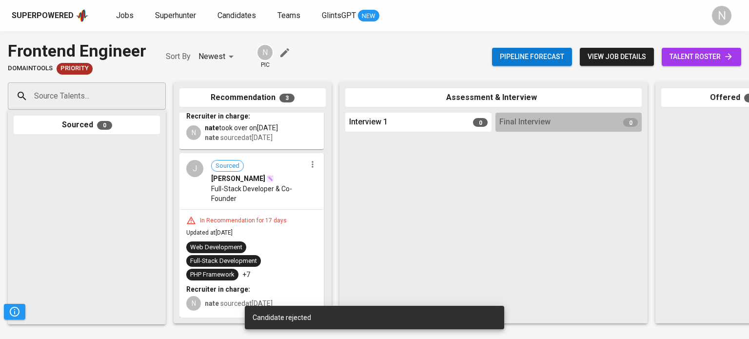
scroll to position [234, 0]
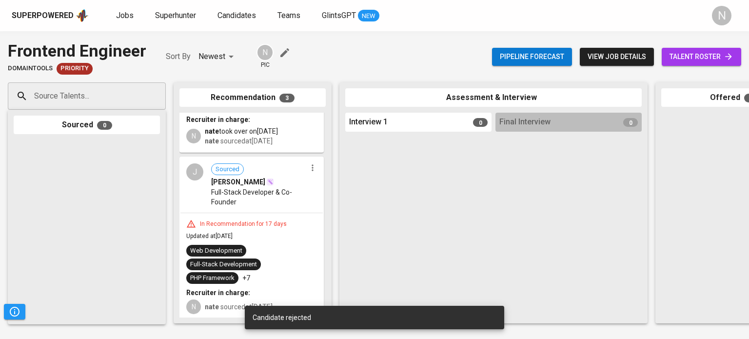
click at [308, 163] on icon "button" at bounding box center [313, 168] width 10 height 10
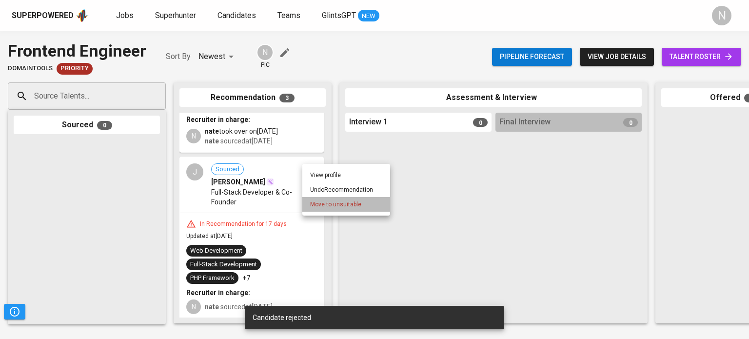
click at [324, 203] on span "Move to unsuitable" at bounding box center [335, 204] width 51 height 9
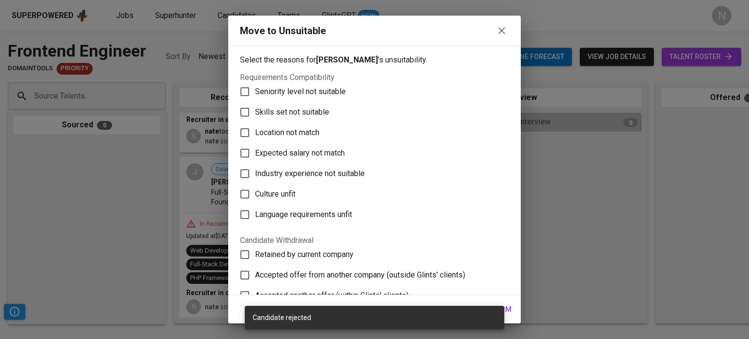
click at [273, 118] on span "Skills set not suitable" at bounding box center [292, 112] width 74 height 12
click at [255, 118] on input "Skills set not suitable" at bounding box center [245, 112] width 20 height 20
checkbox input "true"
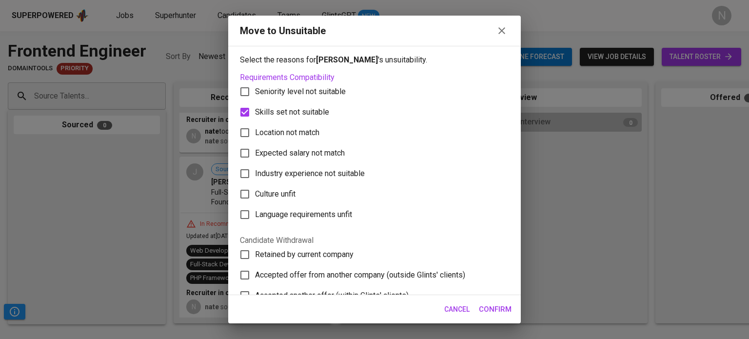
click at [486, 312] on span "Confirm" at bounding box center [495, 309] width 33 height 13
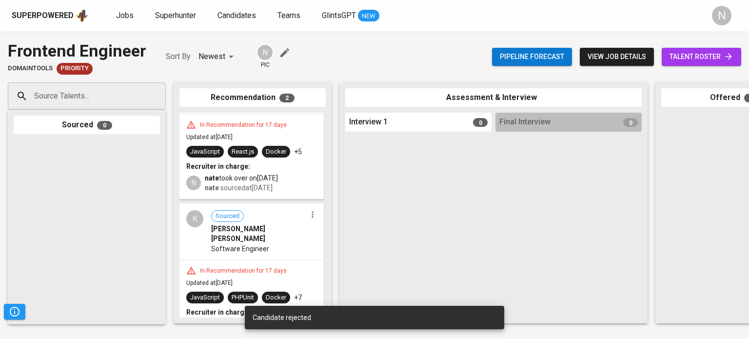
scroll to position [0, 0]
